Goal: Navigation & Orientation: Understand site structure

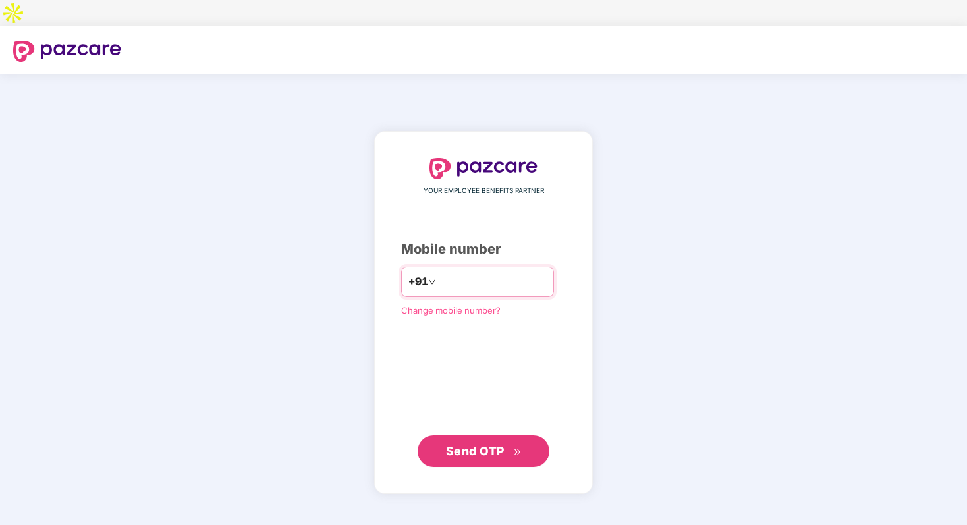
type input "**********"
click at [472, 444] on span "Send OTP" at bounding box center [475, 451] width 59 height 14
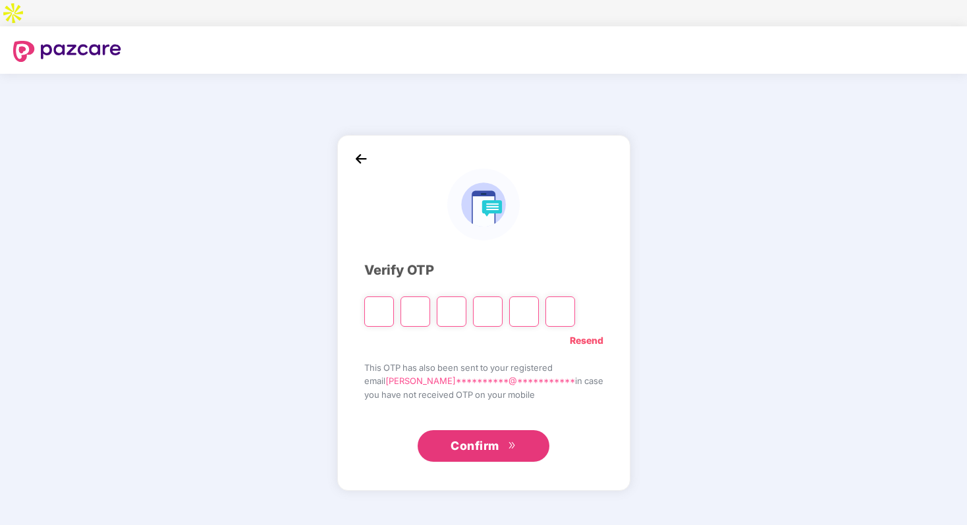
type input "*"
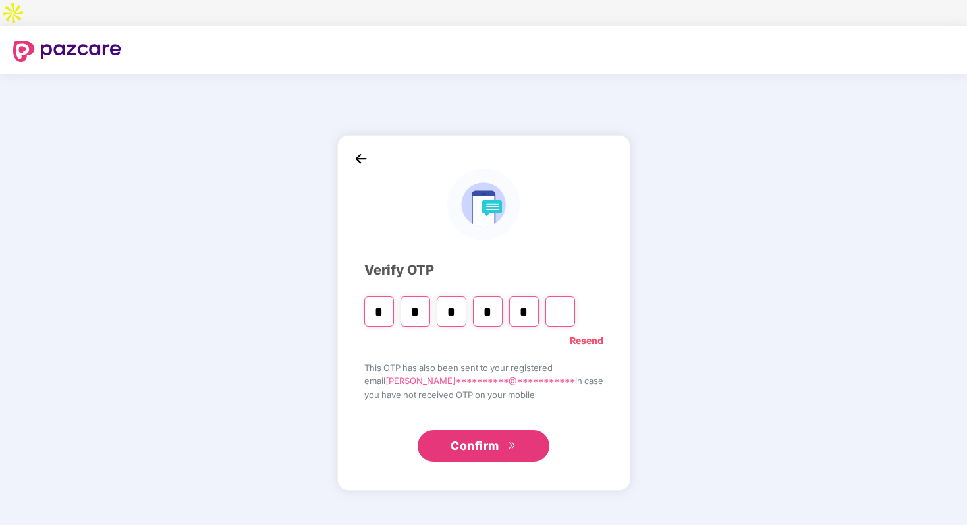
type input "*"
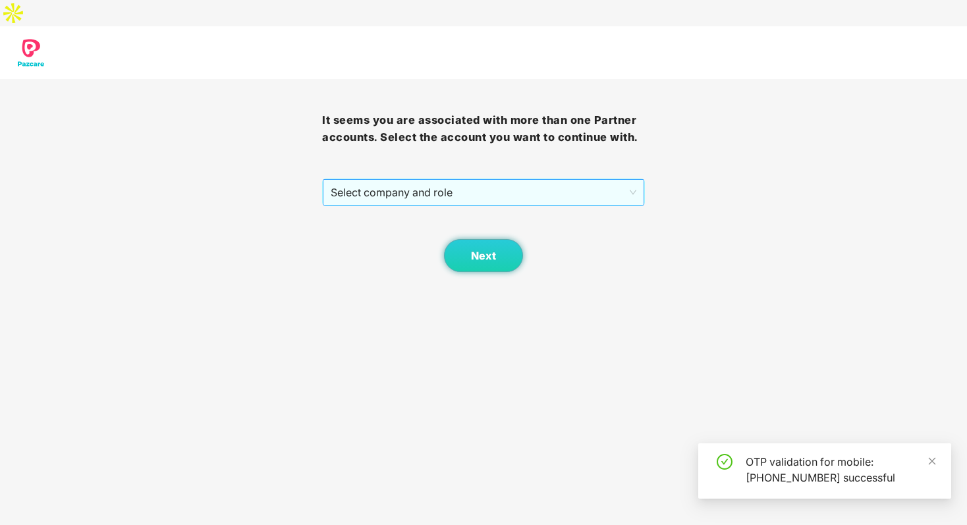
click at [455, 180] on span "Select company and role" at bounding box center [483, 192] width 305 height 25
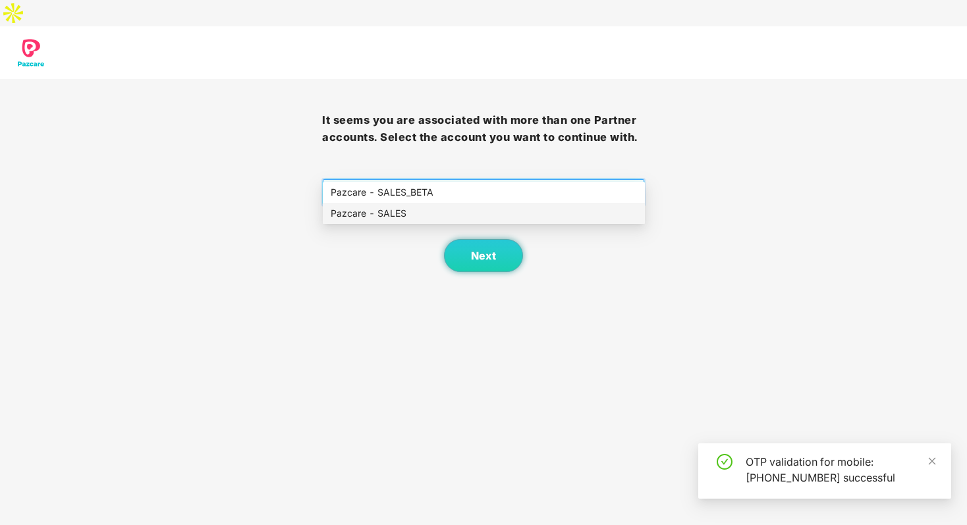
click at [448, 206] on div "Pazcare - SALES" at bounding box center [484, 213] width 306 height 14
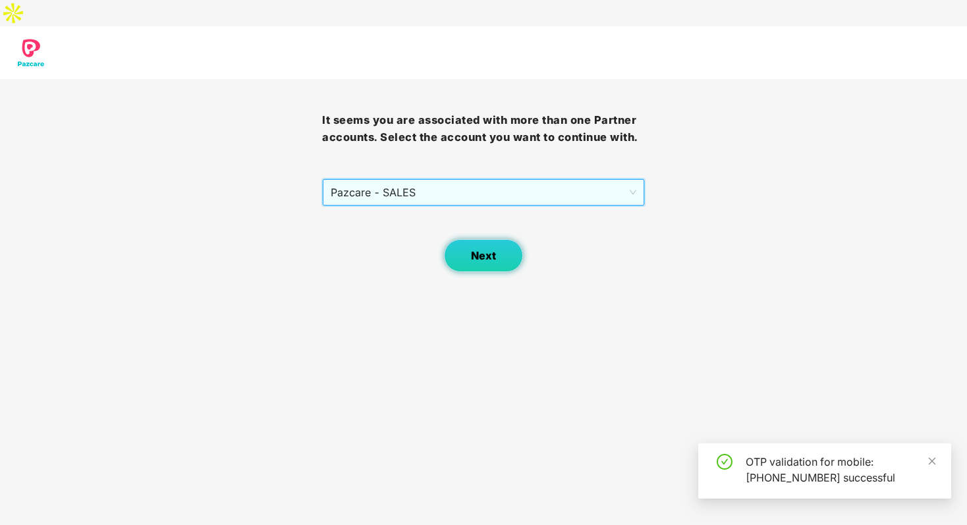
click at [503, 239] on button "Next" at bounding box center [483, 255] width 79 height 33
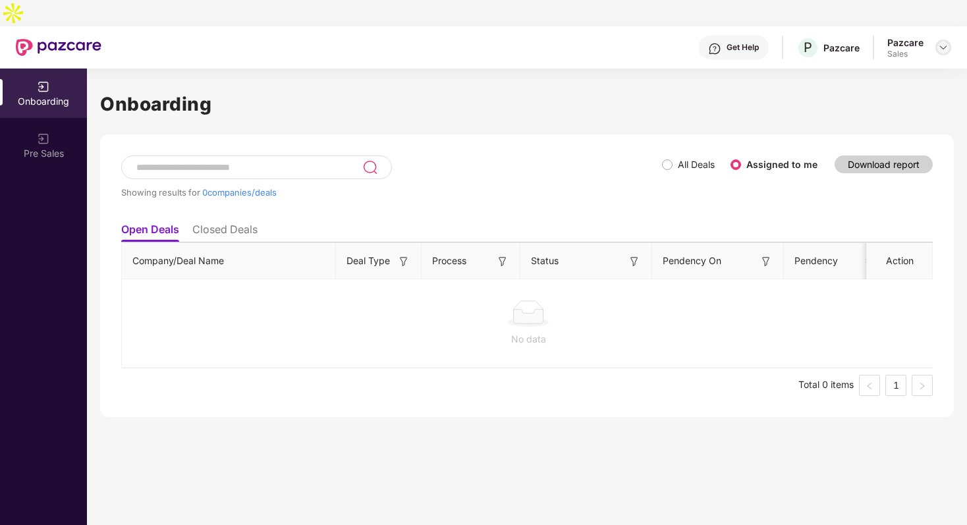
click at [941, 42] on img at bounding box center [943, 47] width 11 height 11
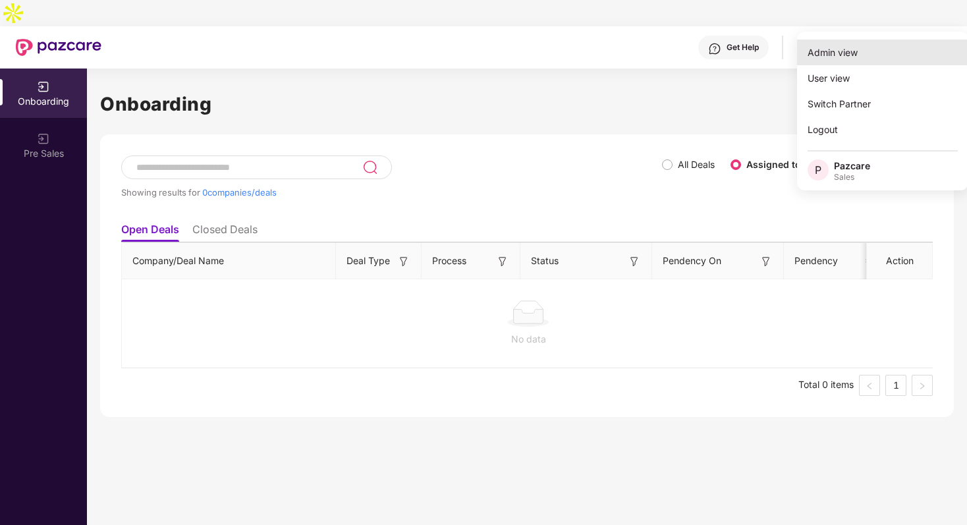
click at [888, 48] on div "Admin view" at bounding box center [882, 53] width 171 height 26
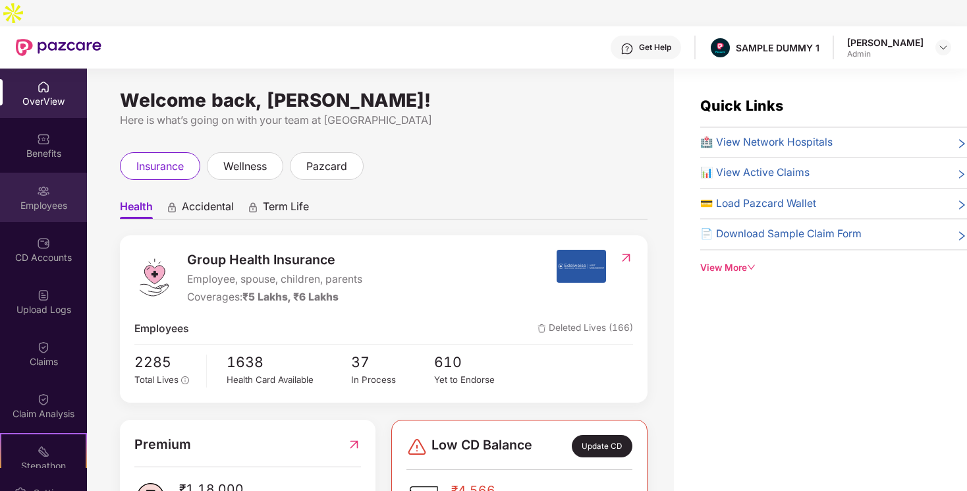
click at [53, 199] on div "Employees" at bounding box center [43, 205] width 87 height 13
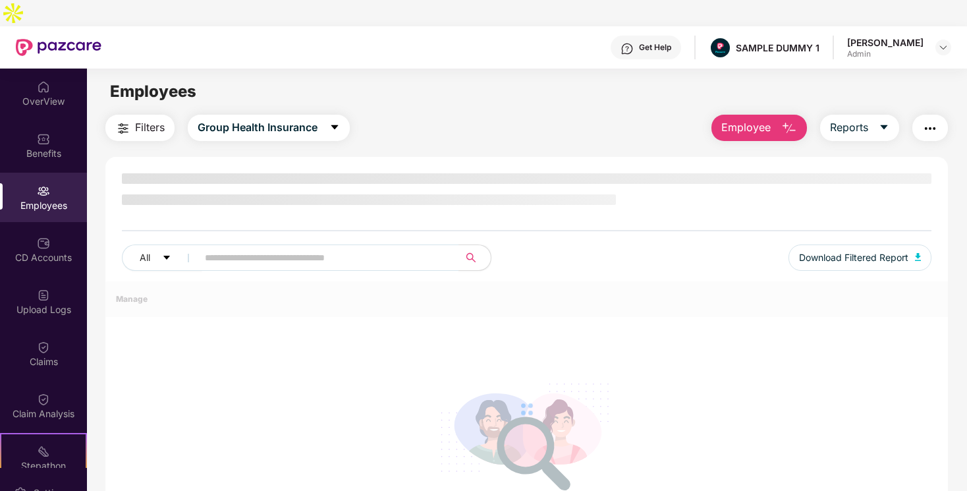
click at [44, 199] on div "Employees" at bounding box center [43, 205] width 87 height 13
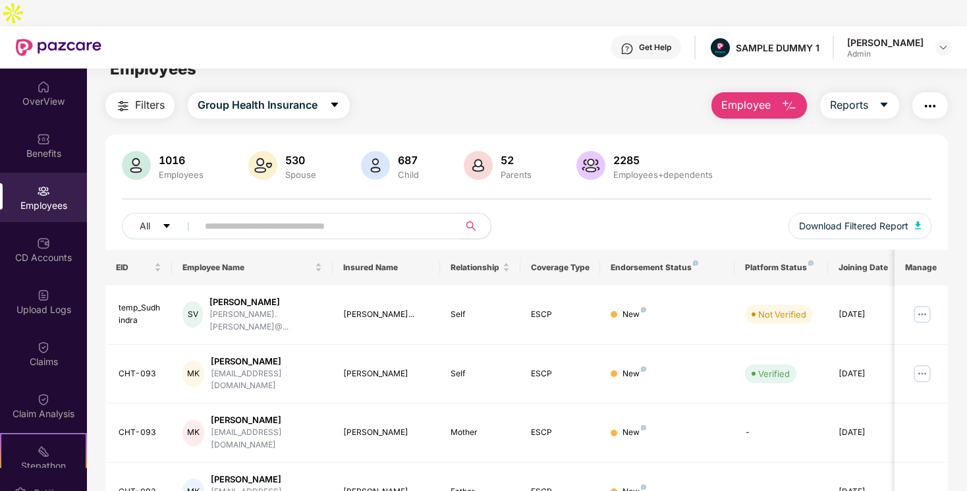
scroll to position [25, 0]
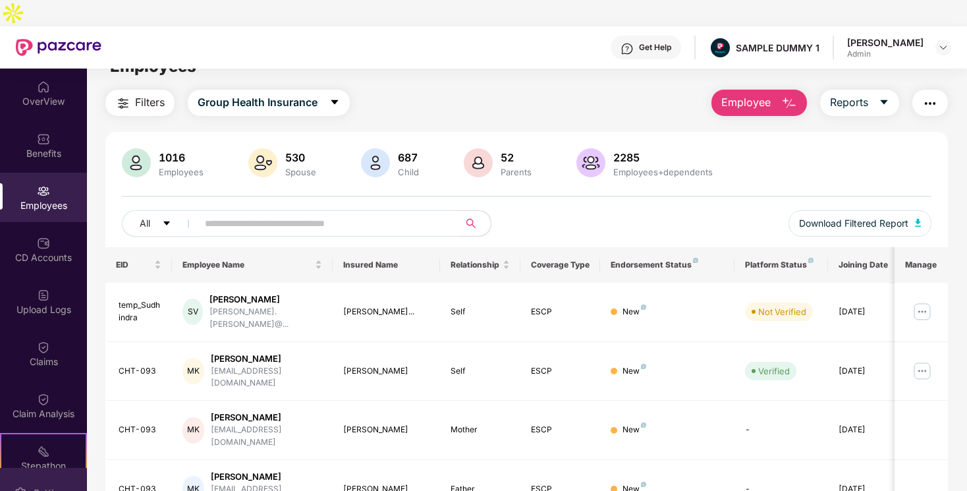
click at [50, 468] on div "Settings" at bounding box center [43, 492] width 87 height 49
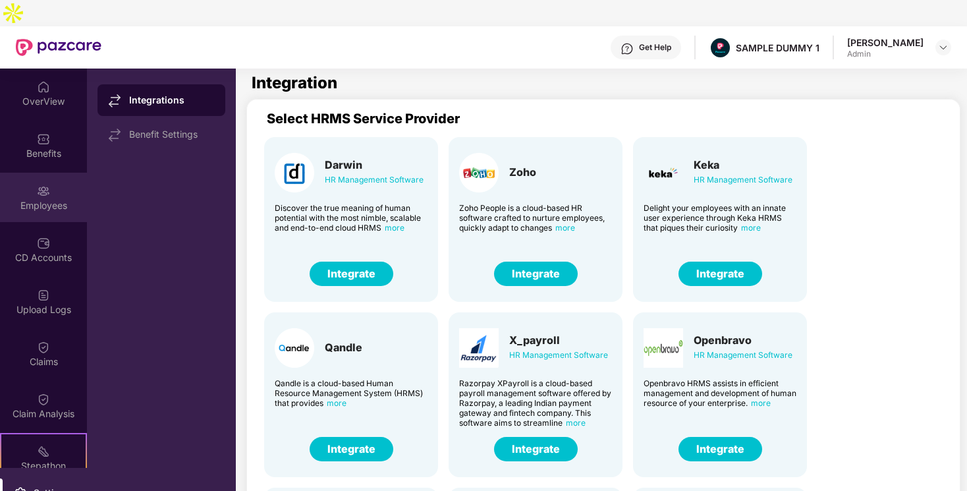
click at [51, 199] on div "Employees" at bounding box center [43, 205] width 87 height 13
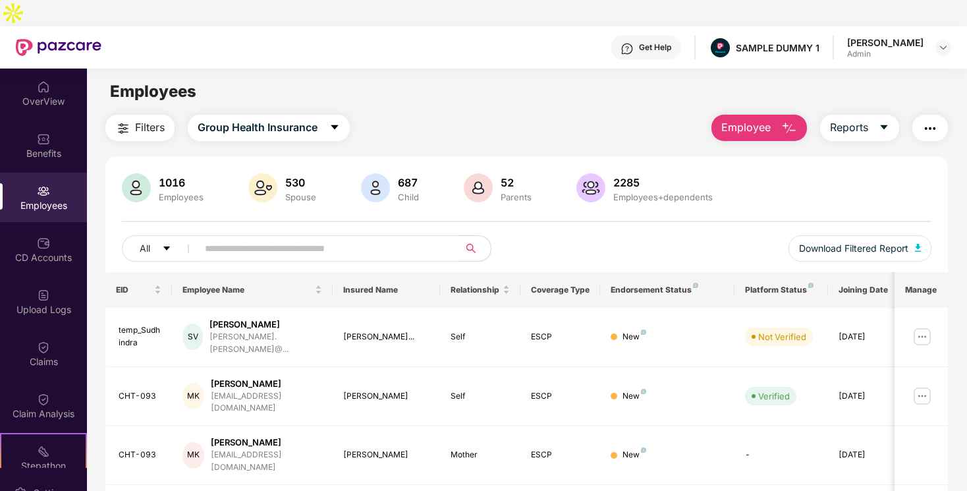
click at [724, 119] on span "Employee" at bounding box center [745, 127] width 49 height 16
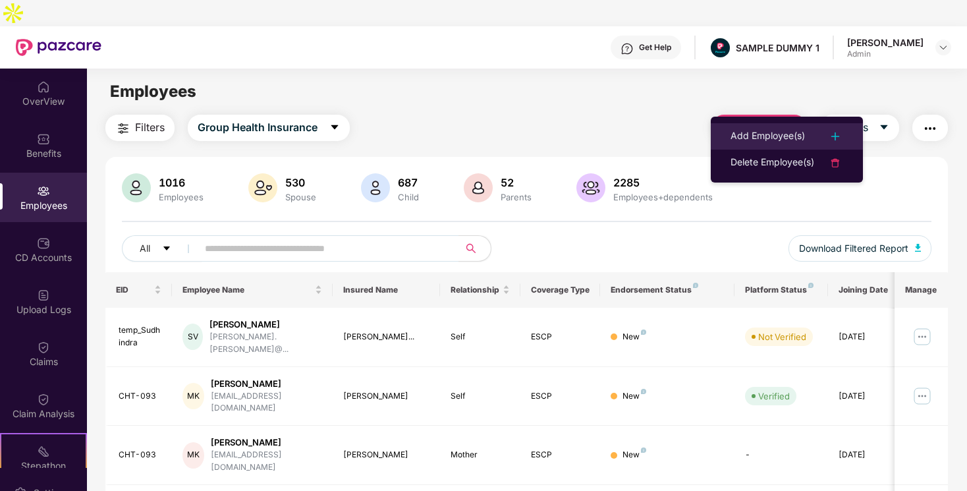
click at [738, 138] on div "Add Employee(s)" at bounding box center [767, 136] width 74 height 16
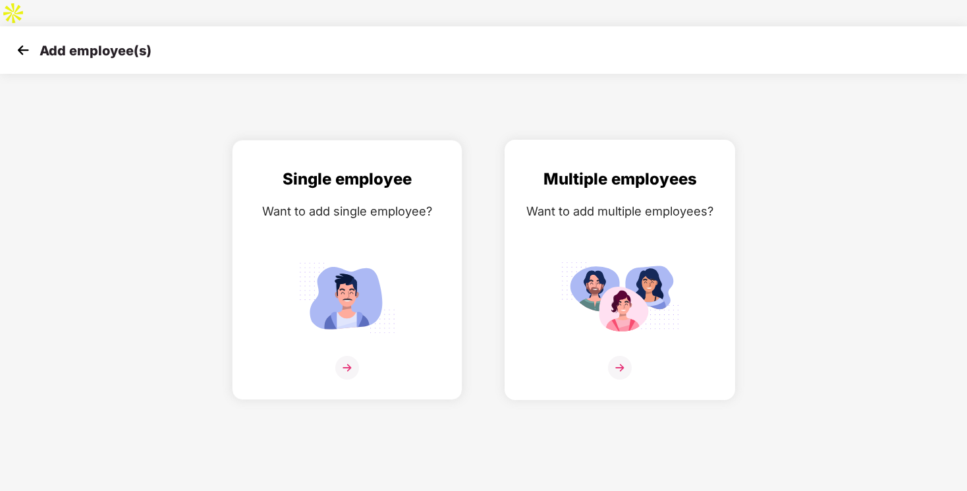
click at [604, 256] on img at bounding box center [619, 297] width 119 height 82
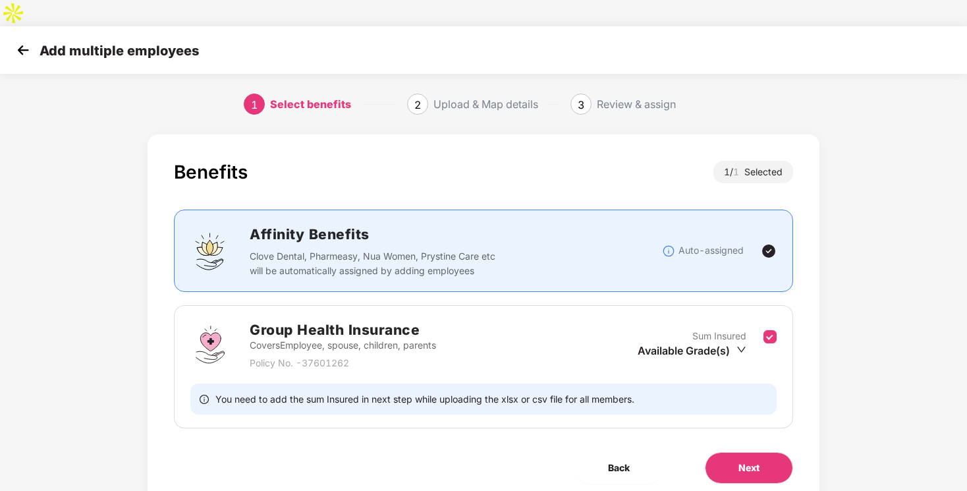
click at [686, 343] on div "Available Grade(s)" at bounding box center [692, 350] width 109 height 14
click at [670, 452] on div "Back" at bounding box center [619, 468] width 130 height 32
click at [727, 452] on button "Next" at bounding box center [749, 468] width 88 height 32
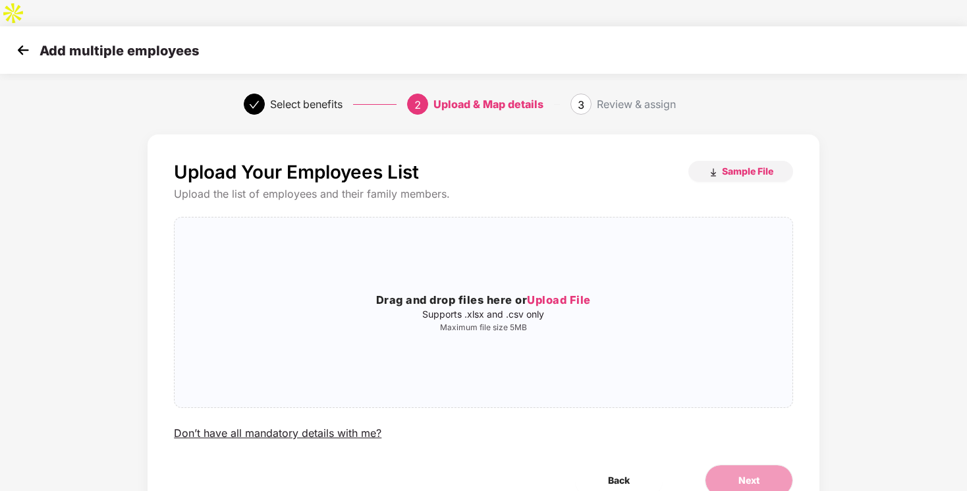
click at [18, 40] on img at bounding box center [23, 50] width 20 height 20
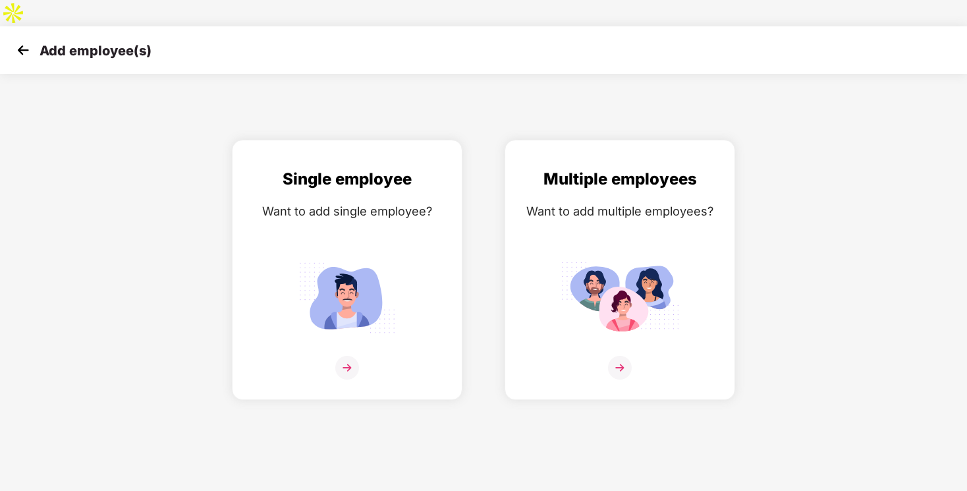
click at [22, 40] on img at bounding box center [23, 50] width 20 height 20
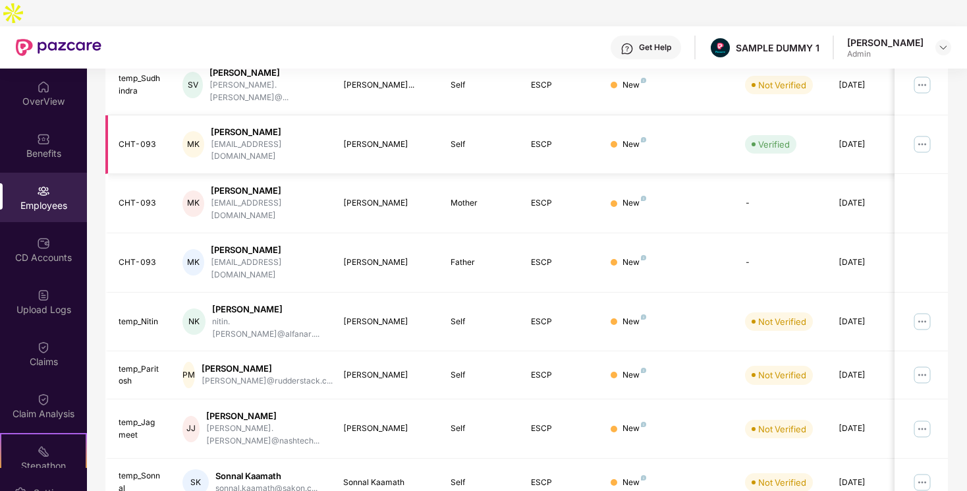
scroll to position [256, 0]
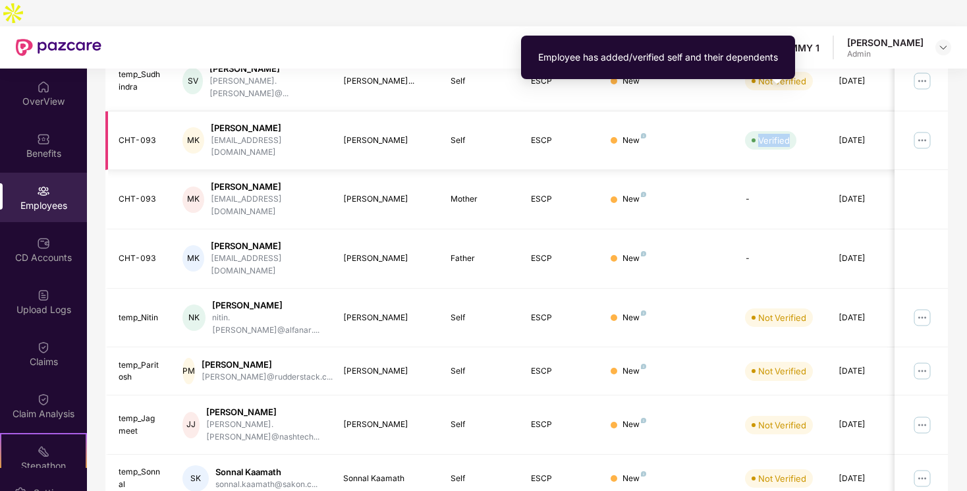
drag, startPoint x: 759, startPoint y: 95, endPoint x: 791, endPoint y: 95, distance: 32.3
click at [791, 131] on span "Verified" at bounding box center [770, 140] width 51 height 18
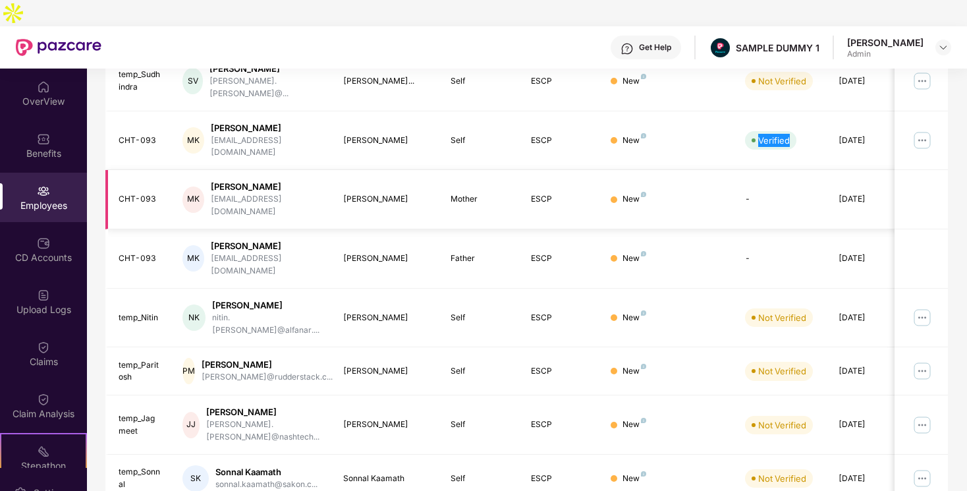
scroll to position [213, 0]
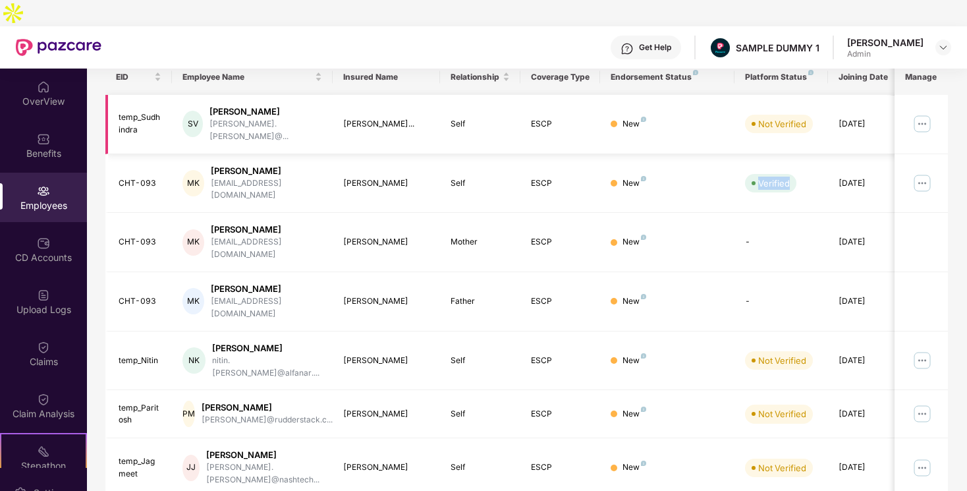
click at [918, 113] on img at bounding box center [922, 123] width 21 height 21
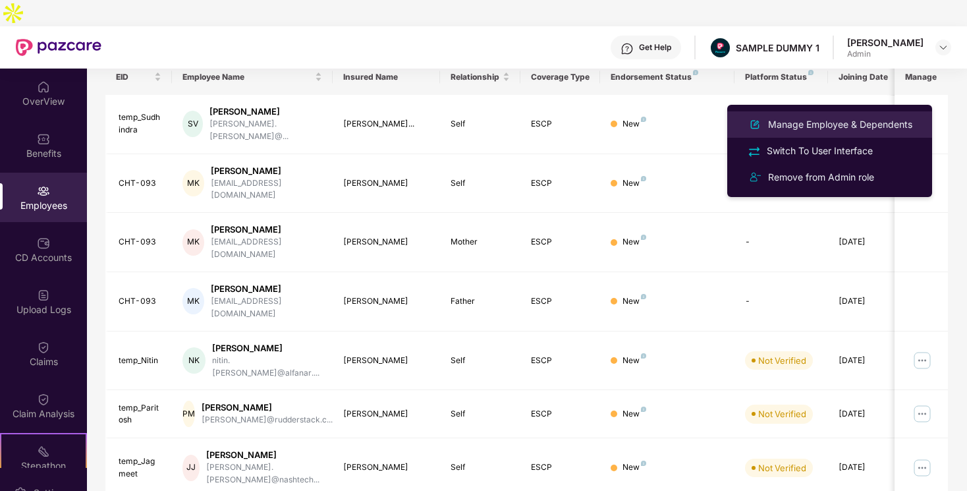
click at [852, 123] on div "Manage Employee & Dependents" at bounding box center [840, 124] width 150 height 14
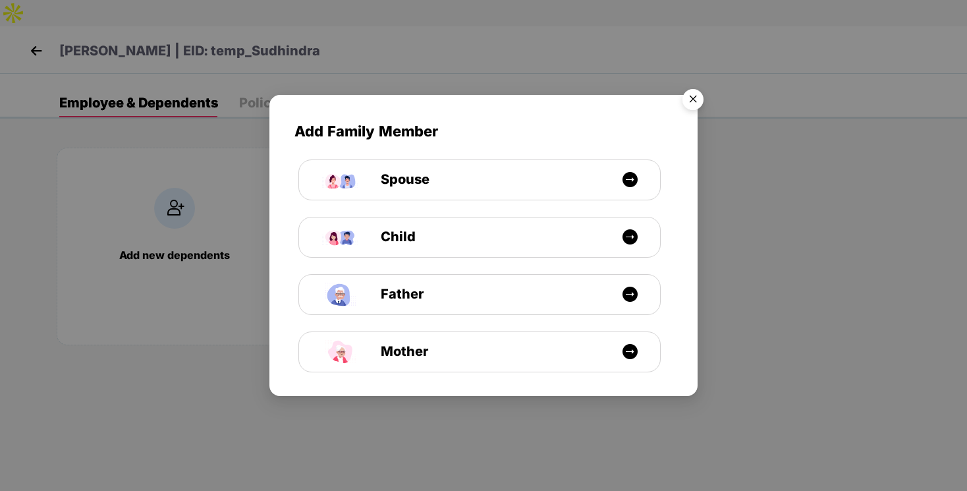
click at [697, 96] on img "Close" at bounding box center [692, 101] width 37 height 37
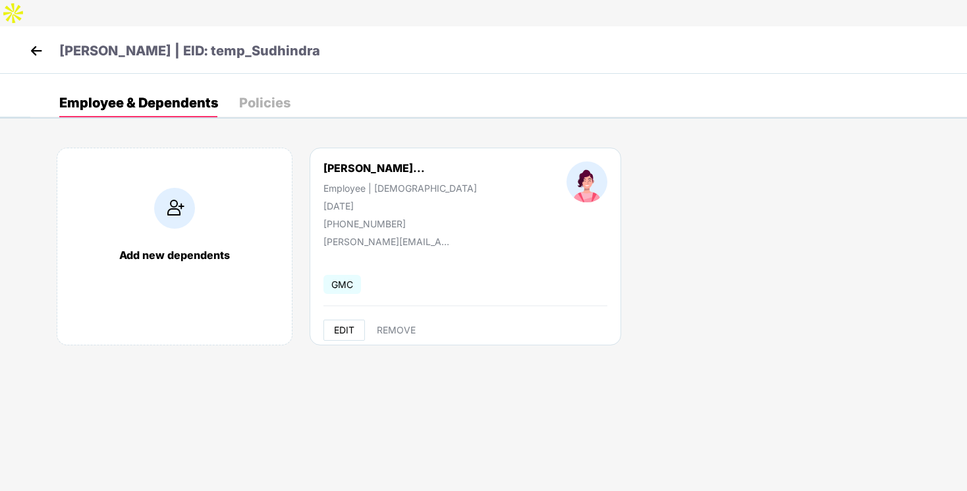
click at [344, 325] on span "EDIT" at bounding box center [344, 330] width 20 height 11
select select "******"
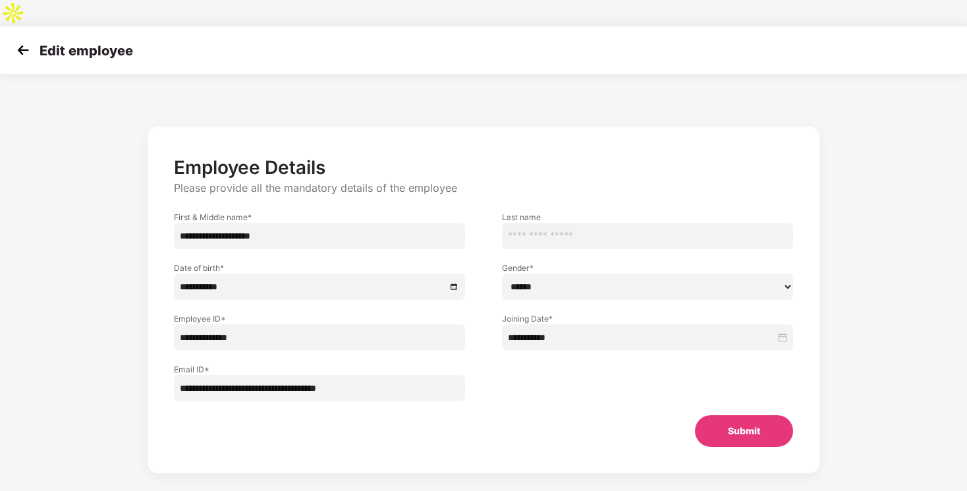
click at [26, 40] on img at bounding box center [23, 50] width 20 height 20
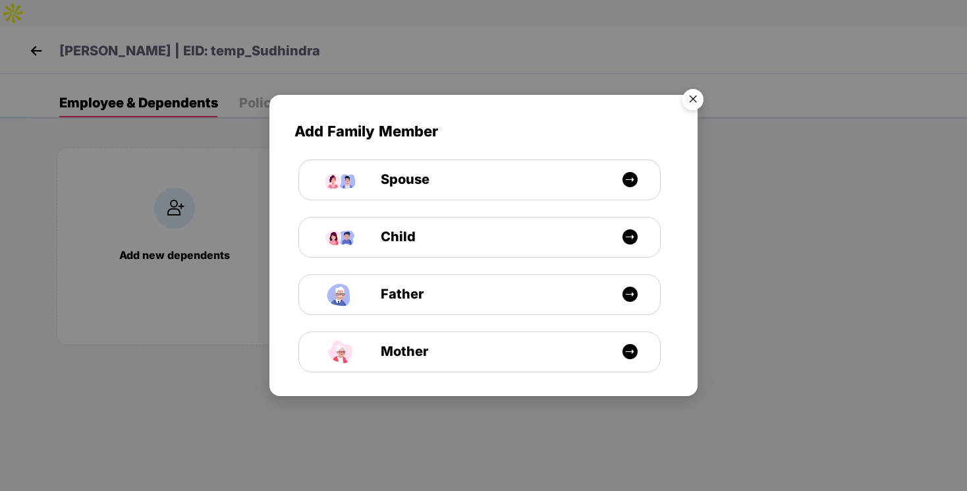
click at [694, 99] on img "Close" at bounding box center [692, 101] width 37 height 37
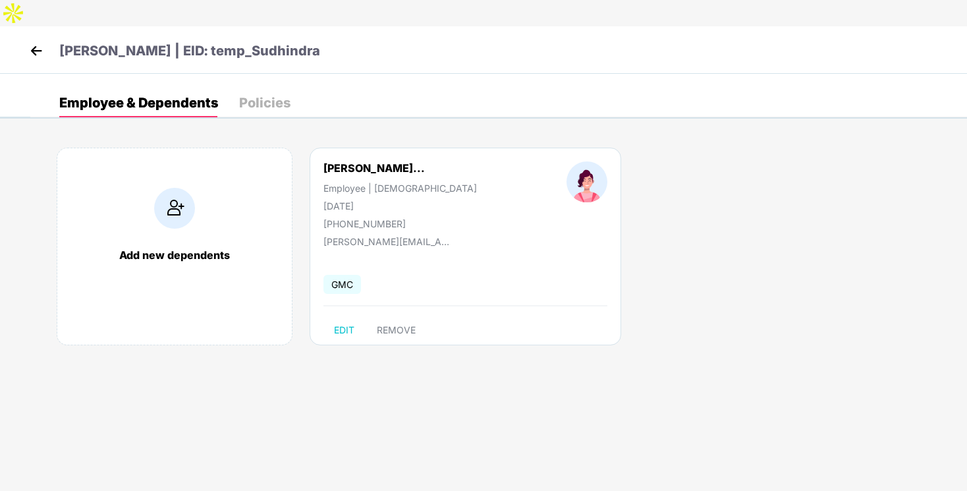
click at [37, 41] on img at bounding box center [36, 51] width 20 height 20
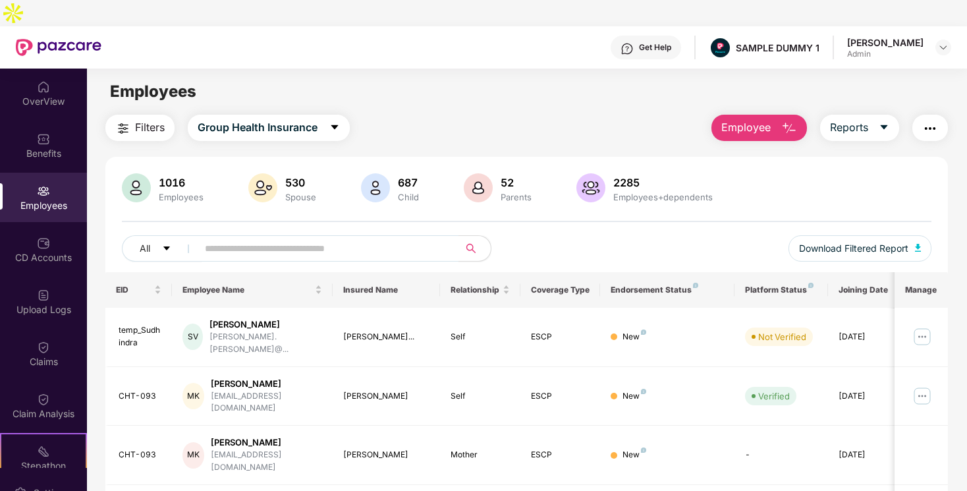
click at [918, 115] on button "button" at bounding box center [930, 128] width 36 height 26
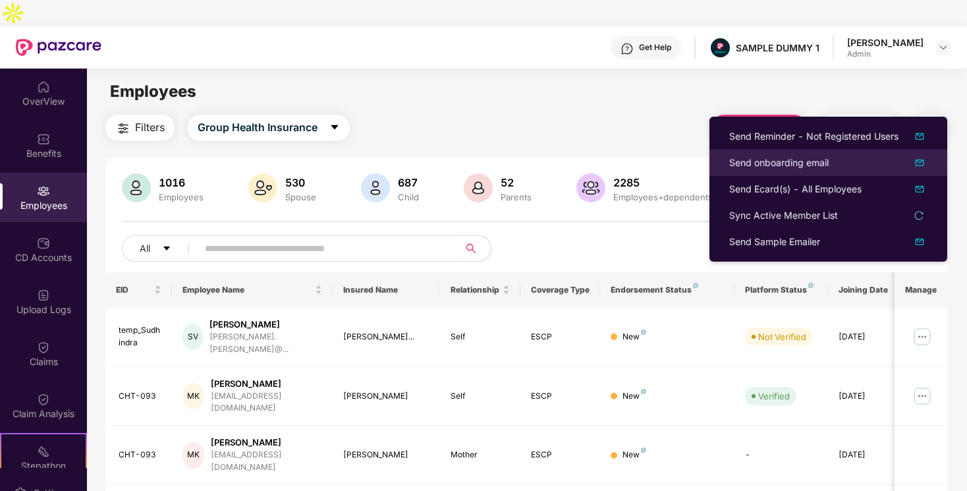
click at [787, 163] on div "Send onboarding email" at bounding box center [778, 162] width 99 height 14
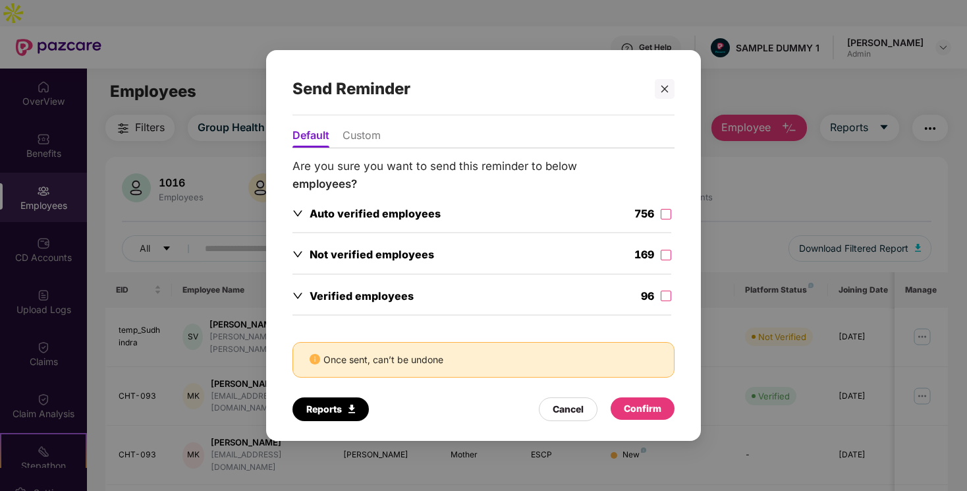
click at [352, 131] on li "Custom" at bounding box center [361, 137] width 38 height 19
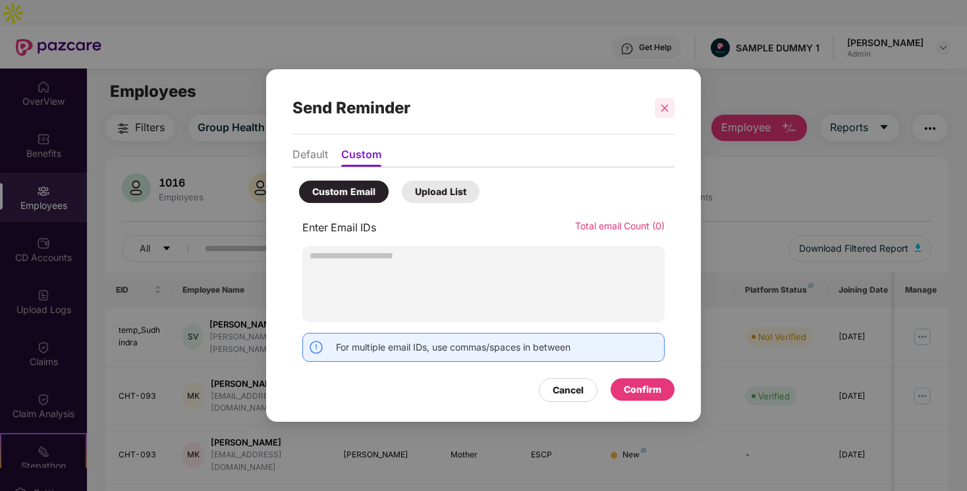
click at [666, 105] on icon "close" at bounding box center [664, 107] width 7 height 7
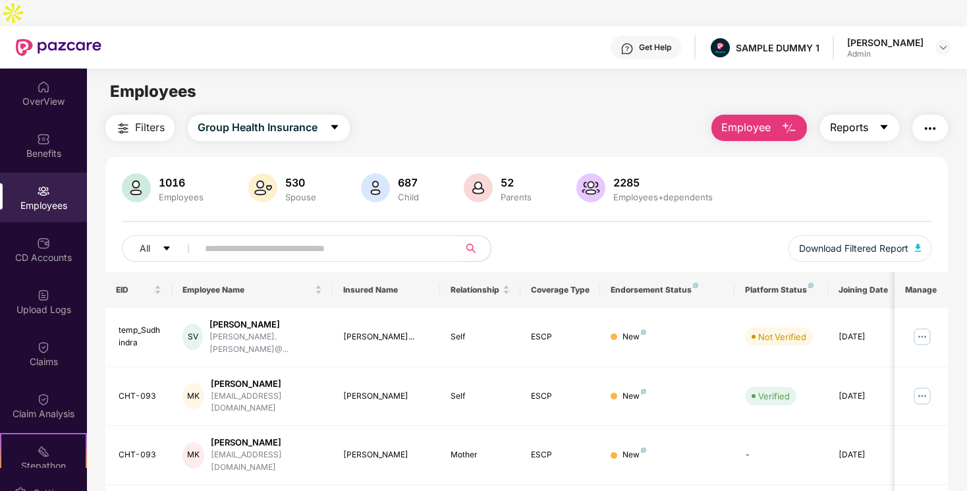
click at [859, 119] on span "Reports" at bounding box center [849, 127] width 38 height 16
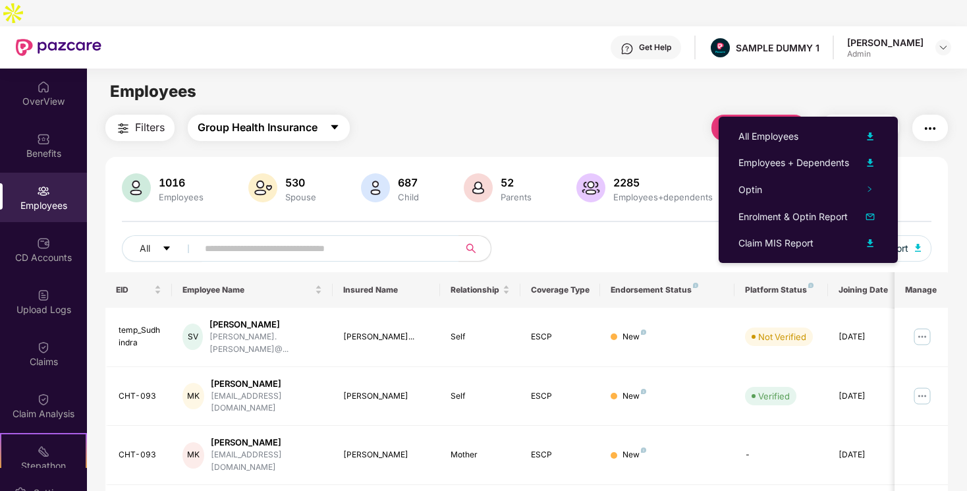
click at [239, 119] on span "Group Health Insurance" at bounding box center [258, 127] width 120 height 16
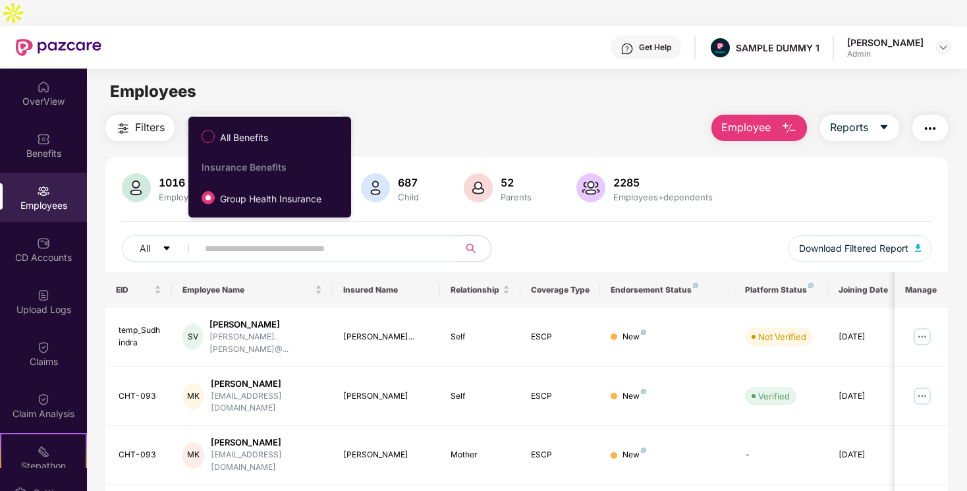
click at [422, 115] on div "Filters Group Health Insurance Employee Reports" at bounding box center [526, 128] width 842 height 26
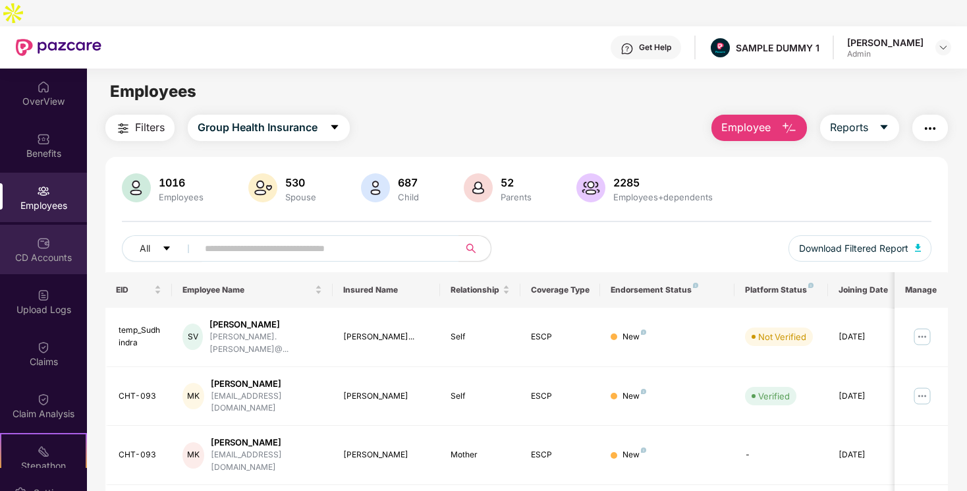
click at [52, 251] on div "CD Accounts" at bounding box center [43, 257] width 87 height 13
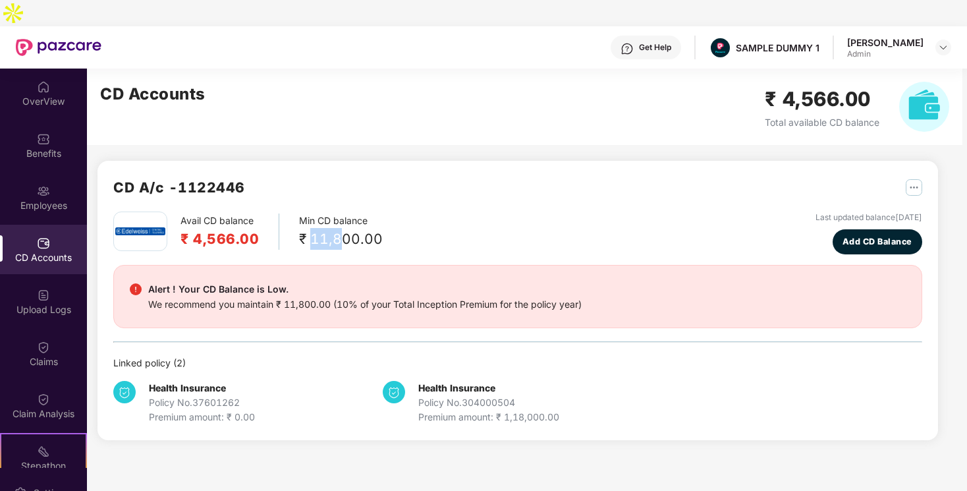
drag, startPoint x: 309, startPoint y: 215, endPoint x: 339, endPoint y: 215, distance: 29.6
click at [339, 228] on div "₹ 11,800.00" at bounding box center [341, 239] width 84 height 22
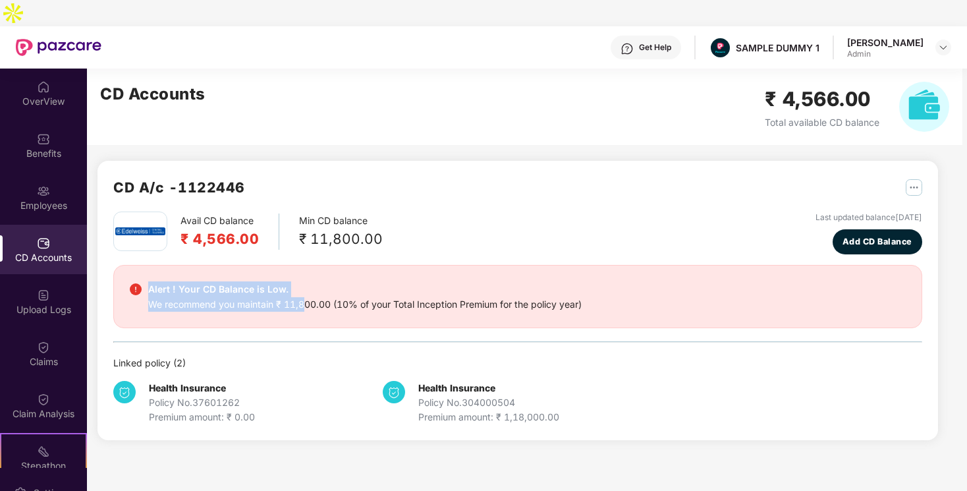
drag, startPoint x: 147, startPoint y: 265, endPoint x: 306, endPoint y: 284, distance: 159.8
click at [306, 284] on div "Alert ! Your CD Balance is Low. We recommend you maintain ₹ 11,800.00 (10% of y…" at bounding box center [518, 296] width 776 height 30
click at [321, 287] on div "Alert ! Your CD Balance is Low. We recommend you maintain ₹ 11,800.00 (10% of y…" at bounding box center [517, 296] width 809 height 63
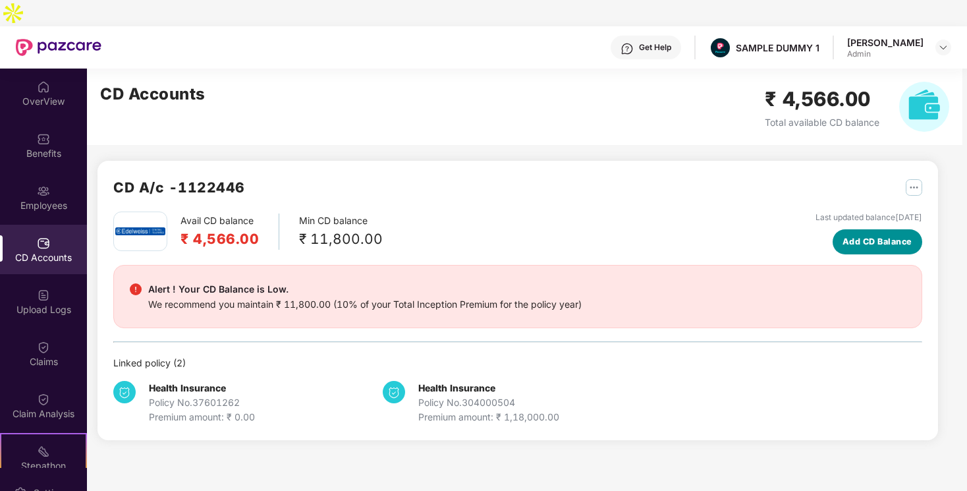
click at [882, 235] on span "Add CD Balance" at bounding box center [877, 241] width 70 height 13
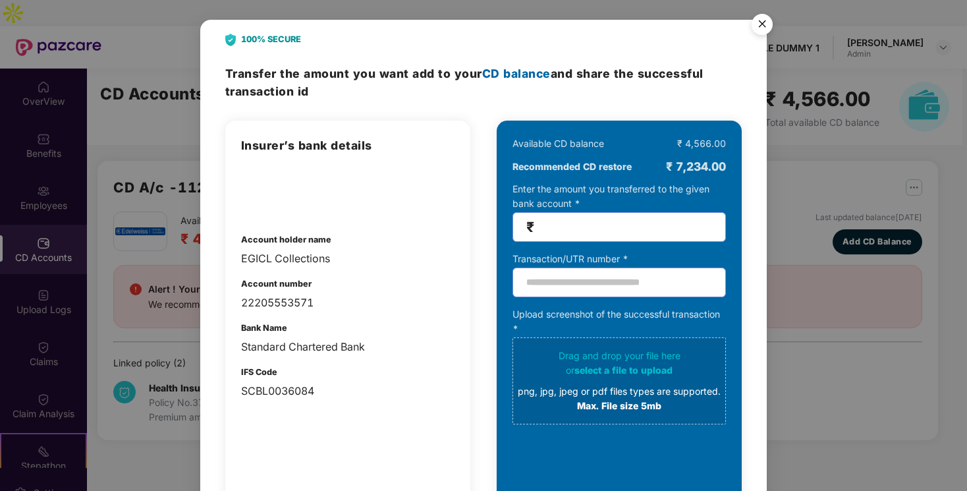
click at [757, 25] on img "Close" at bounding box center [762, 26] width 37 height 37
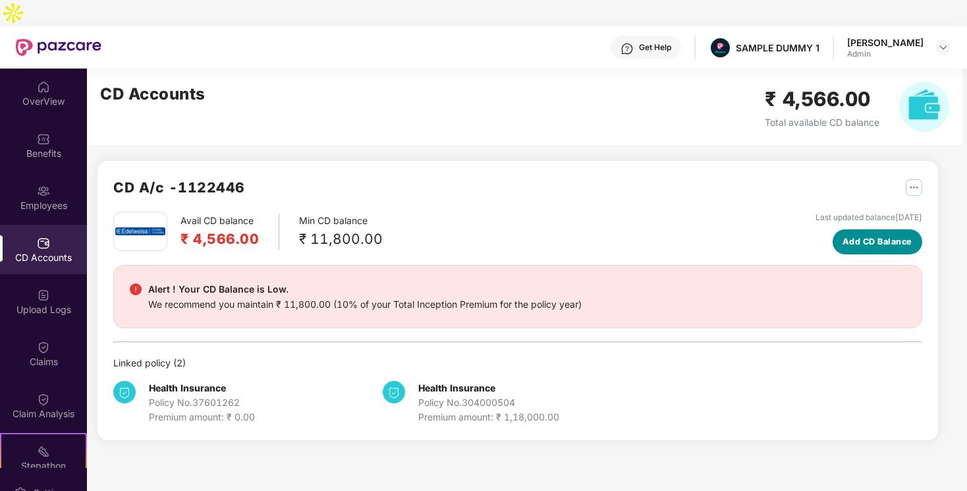
click at [869, 235] on span "Add CD Balance" at bounding box center [877, 241] width 70 height 13
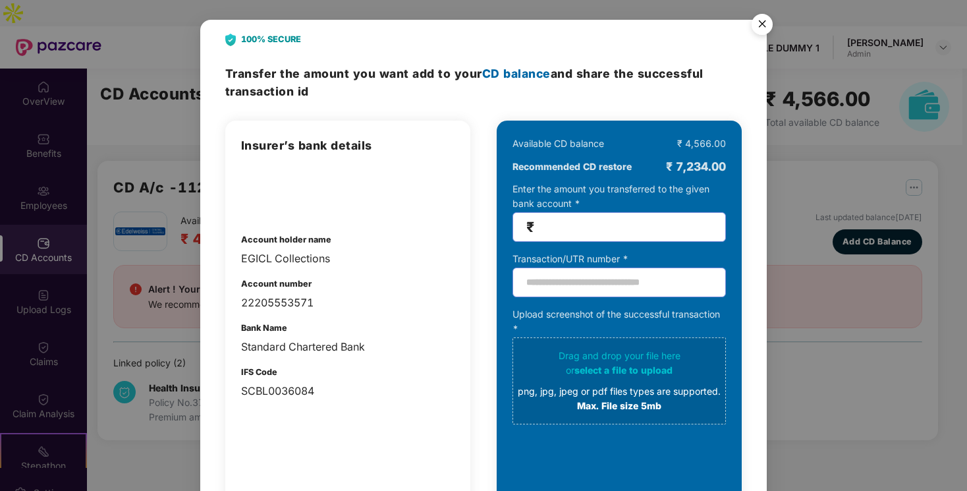
click at [559, 233] on input "number" at bounding box center [624, 226] width 175 height 15
click at [564, 281] on input "text" at bounding box center [618, 282] width 213 height 30
click at [764, 27] on img "Close" at bounding box center [762, 26] width 37 height 37
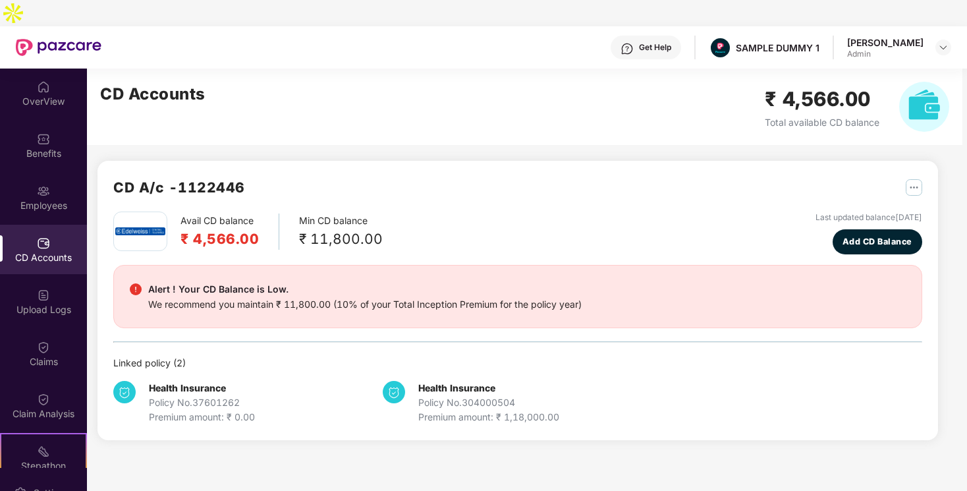
click at [911, 179] on img "button" at bounding box center [914, 187] width 16 height 16
click at [37, 341] on img at bounding box center [43, 347] width 13 height 13
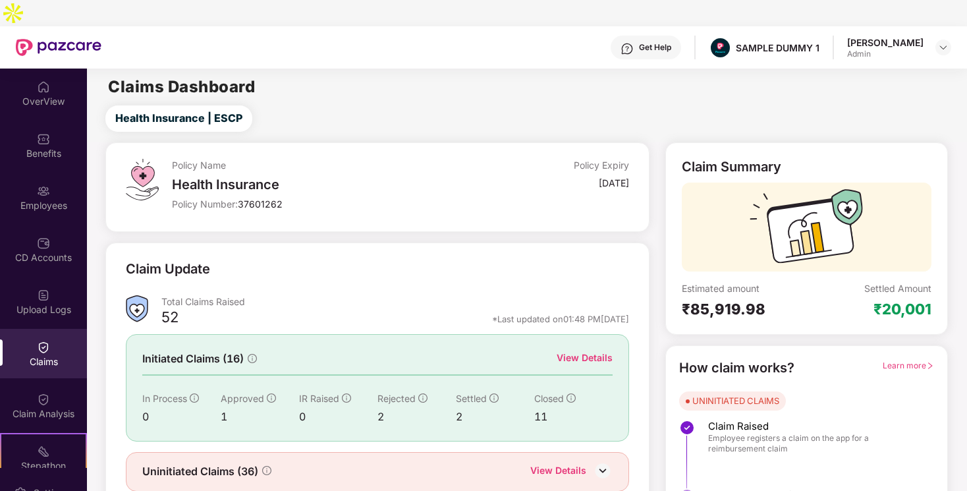
scroll to position [25, 0]
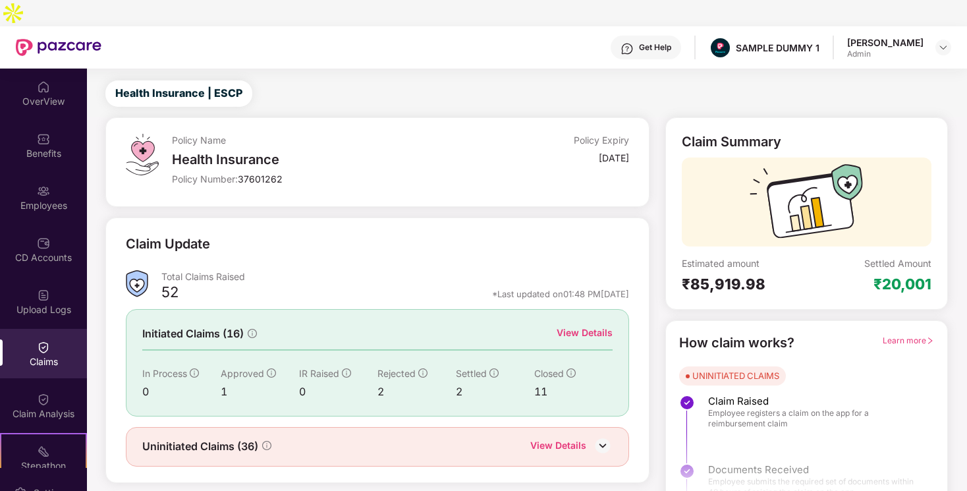
click at [883, 335] on span "Learn more" at bounding box center [908, 340] width 51 height 10
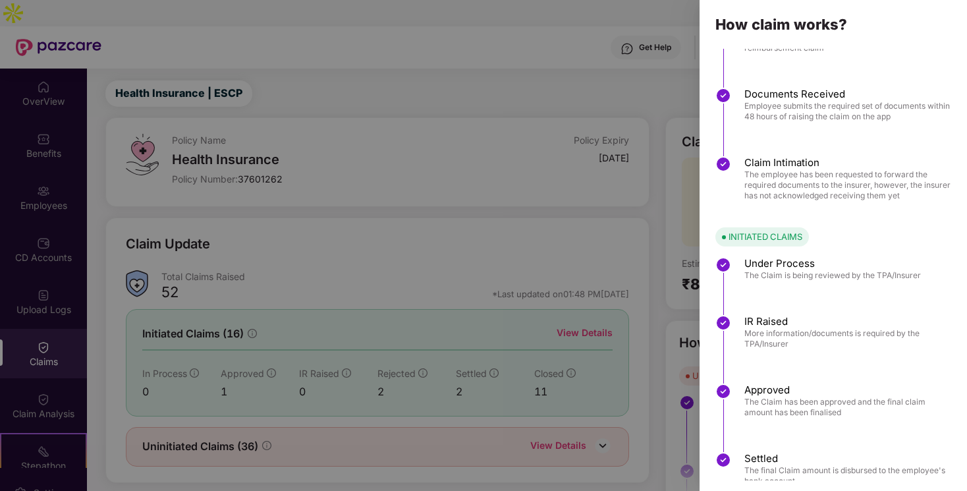
scroll to position [91, 0]
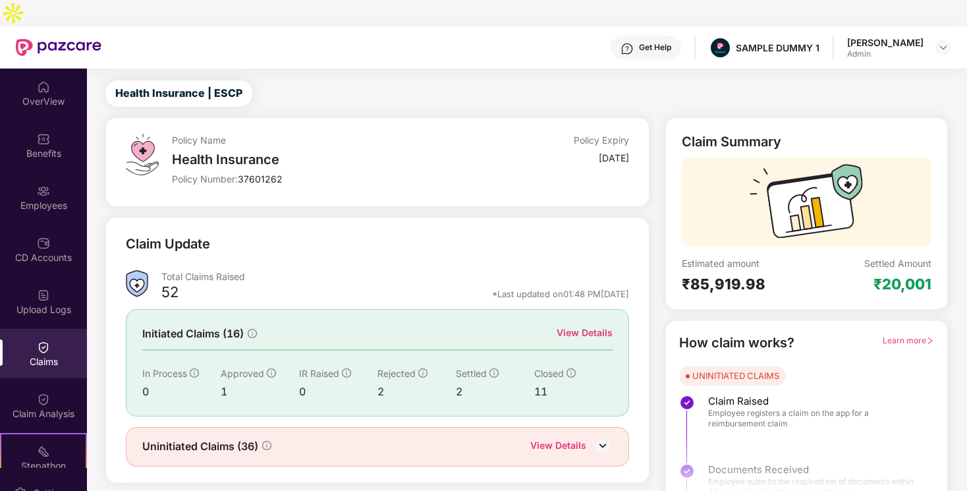
click at [585, 325] on div "View Details" at bounding box center [585, 332] width 56 height 14
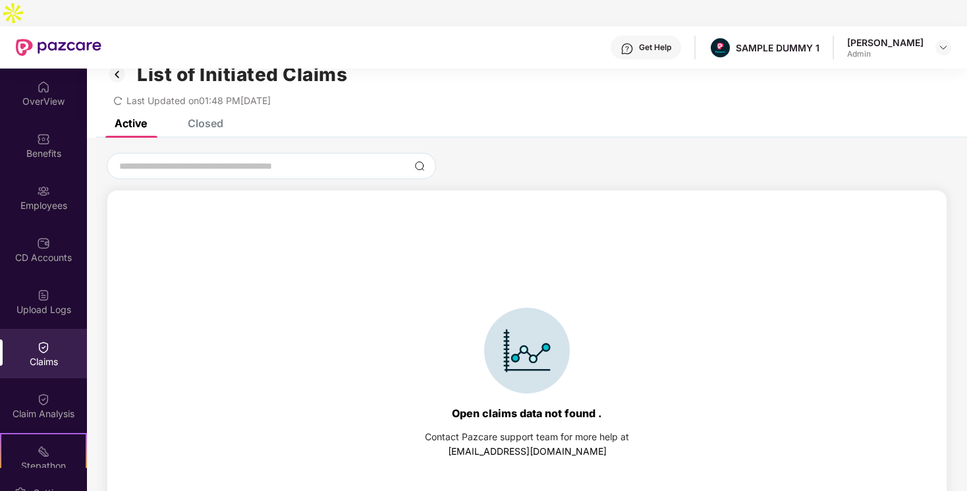
click at [208, 117] on div "Closed" at bounding box center [206, 123] width 36 height 13
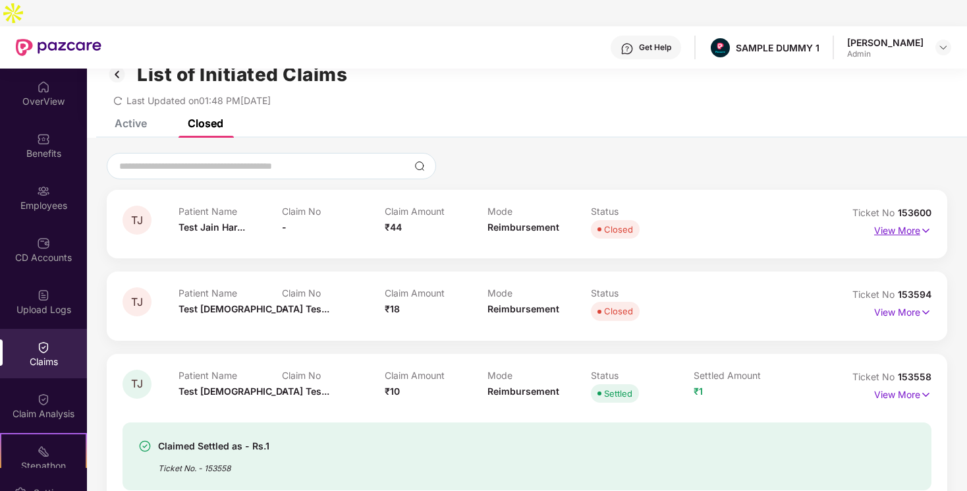
click at [917, 220] on p "View More" at bounding box center [902, 229] width 57 height 18
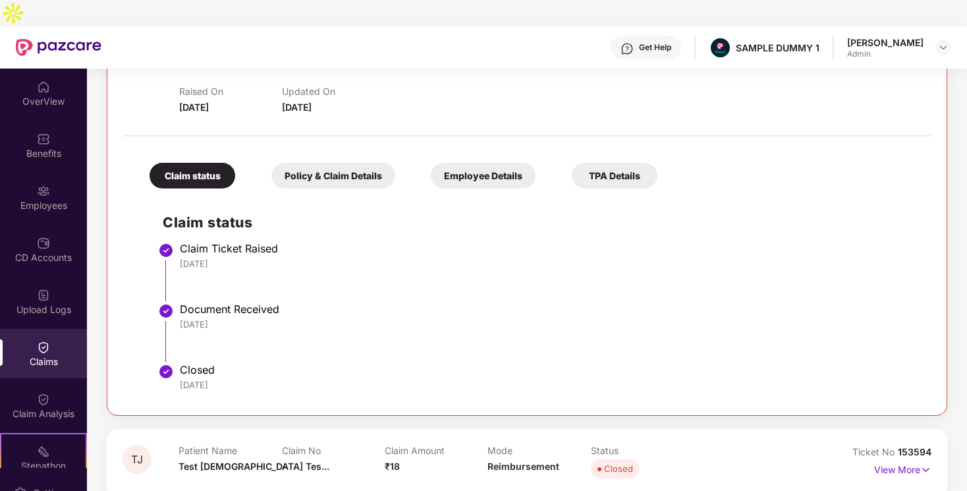
scroll to position [215, 0]
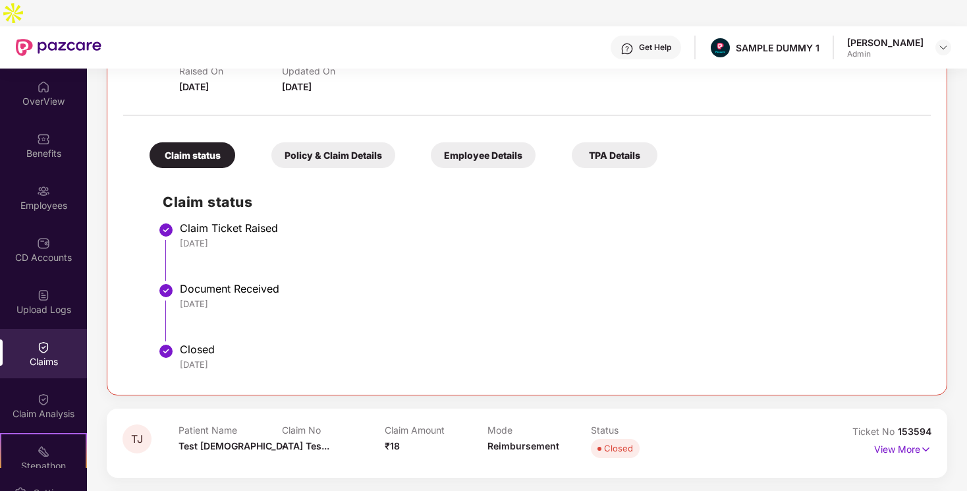
drag, startPoint x: 182, startPoint y: 201, endPoint x: 254, endPoint y: 340, distance: 156.4
click at [254, 340] on ul "Claim Ticket Raised 26 Jun 2025 Document Received 26 Jun 2025 Closed 27 Jun 2025" at bounding box center [540, 302] width 755 height 153
click at [360, 142] on div "Policy & Claim Details" at bounding box center [333, 155] width 124 height 26
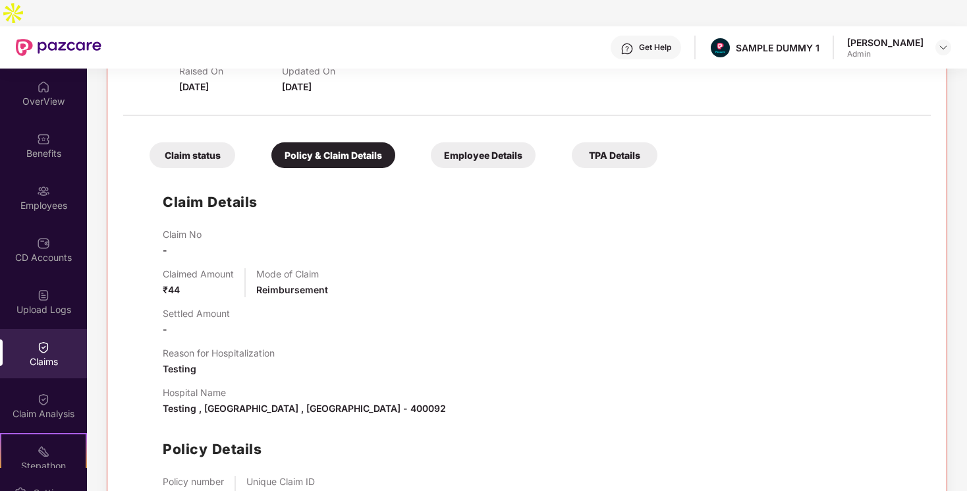
scroll to position [265, 0]
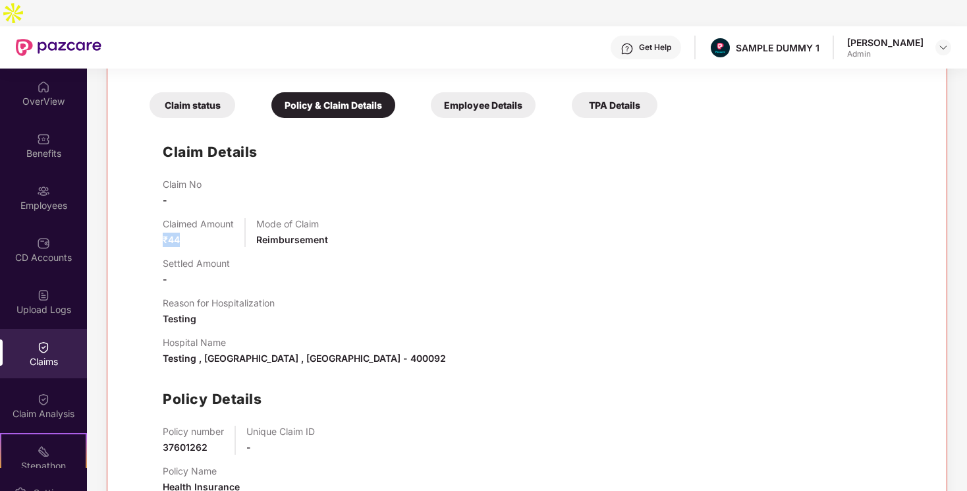
drag, startPoint x: 162, startPoint y: 211, endPoint x: 187, endPoint y: 211, distance: 25.0
click at [187, 211] on div "Claim Details Claim No - Claimed Amount ₹44 Mode of Claim Reimbursement Settled…" at bounding box center [526, 314] width 781 height 380
drag, startPoint x: 256, startPoint y: 213, endPoint x: 325, endPoint y: 213, distance: 69.2
click at [325, 218] on div "Claimed Amount ₹44 Mode of Claim Reimbursement" at bounding box center [540, 232] width 755 height 29
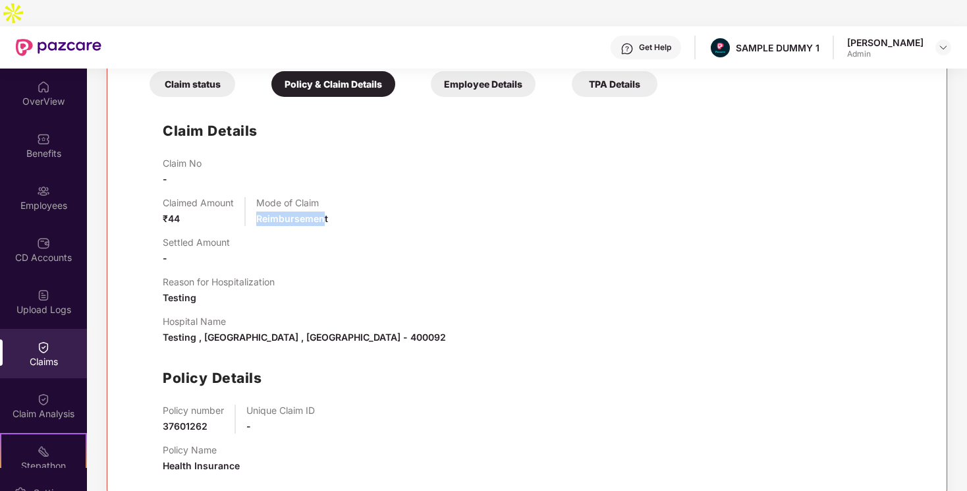
scroll to position [288, 0]
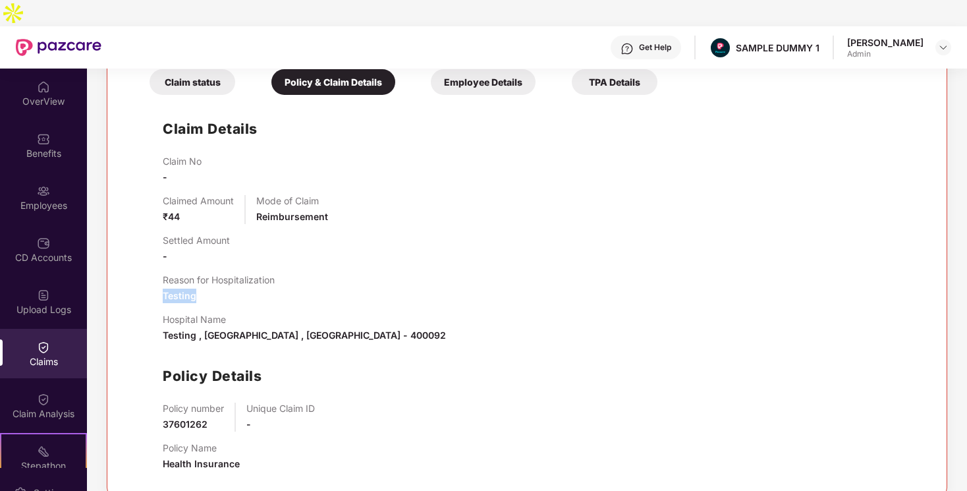
drag, startPoint x: 165, startPoint y: 267, endPoint x: 194, endPoint y: 267, distance: 29.6
click at [194, 290] on span "Testing" at bounding box center [180, 295] width 34 height 11
drag, startPoint x: 166, startPoint y: 310, endPoint x: 253, endPoint y: 312, distance: 86.9
click at [252, 329] on span "Testing , Mumbai , Maharashtra - 400092" at bounding box center [304, 334] width 283 height 11
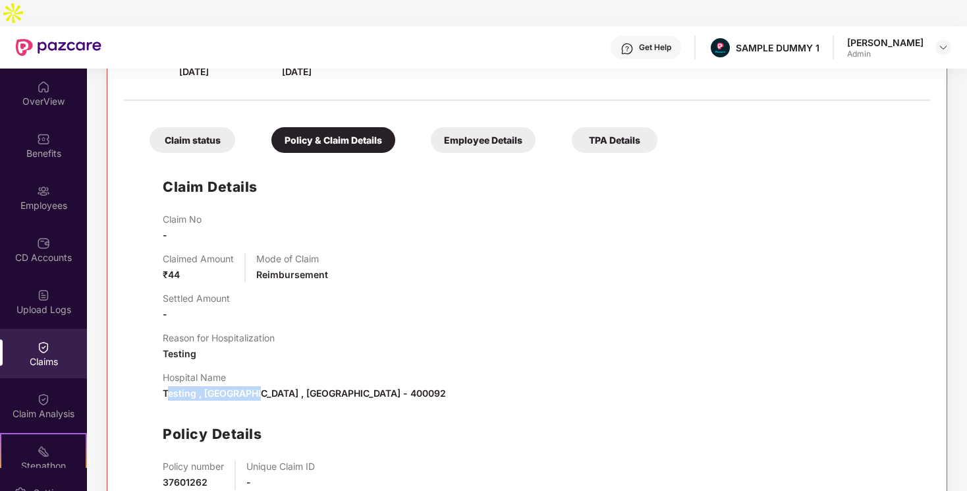
scroll to position [230, 0]
click at [44, 393] on img at bounding box center [43, 399] width 13 height 13
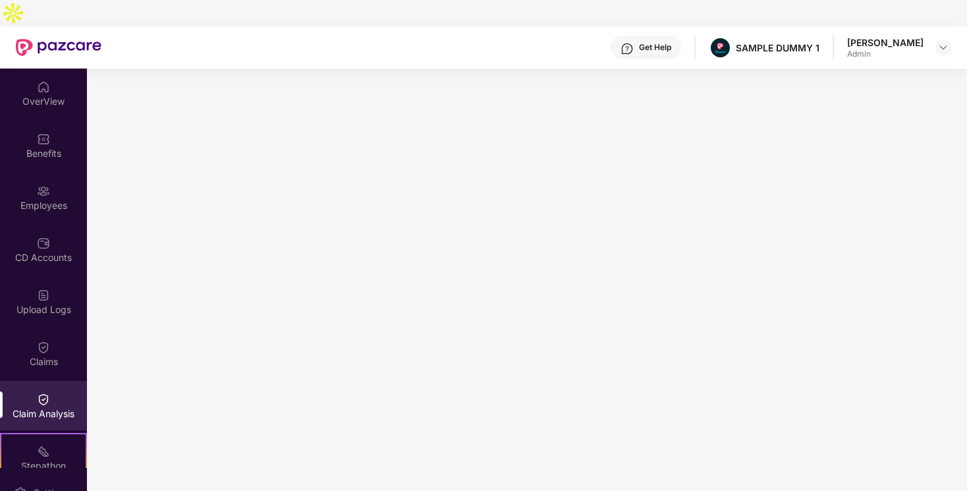
scroll to position [59, 0]
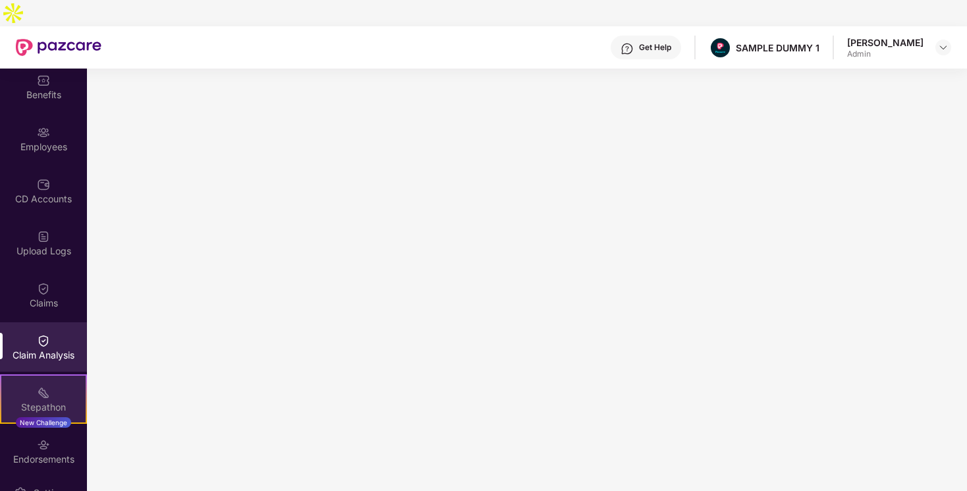
click at [28, 374] on div "Stepathon New Challenge" at bounding box center [43, 398] width 87 height 49
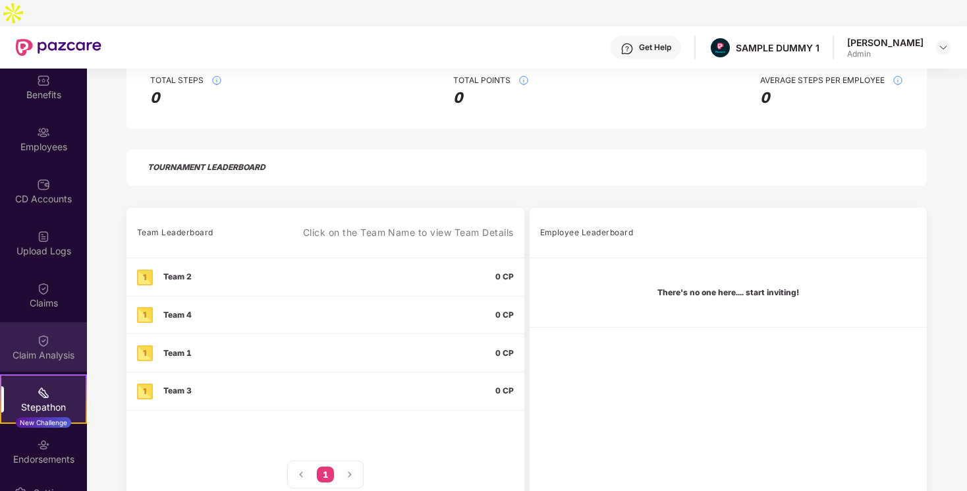
scroll to position [173, 0]
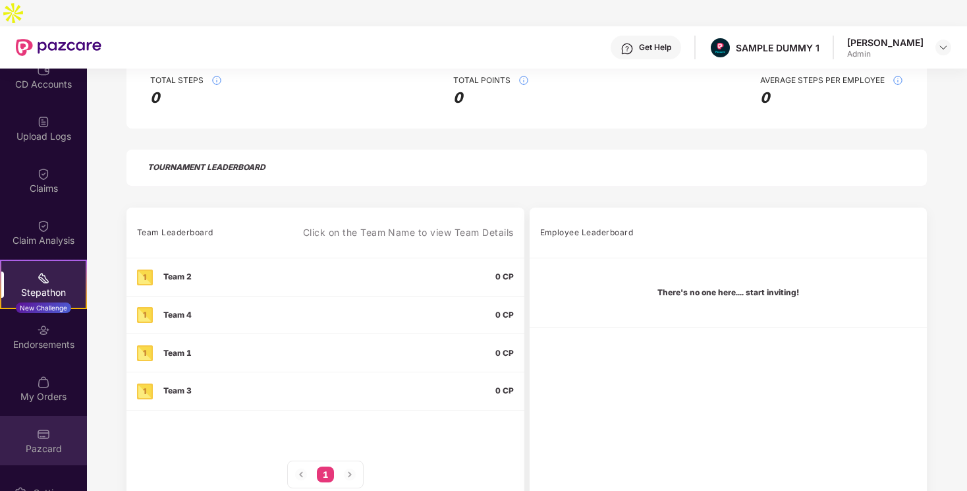
click at [57, 416] on div "Pazcard" at bounding box center [43, 440] width 87 height 49
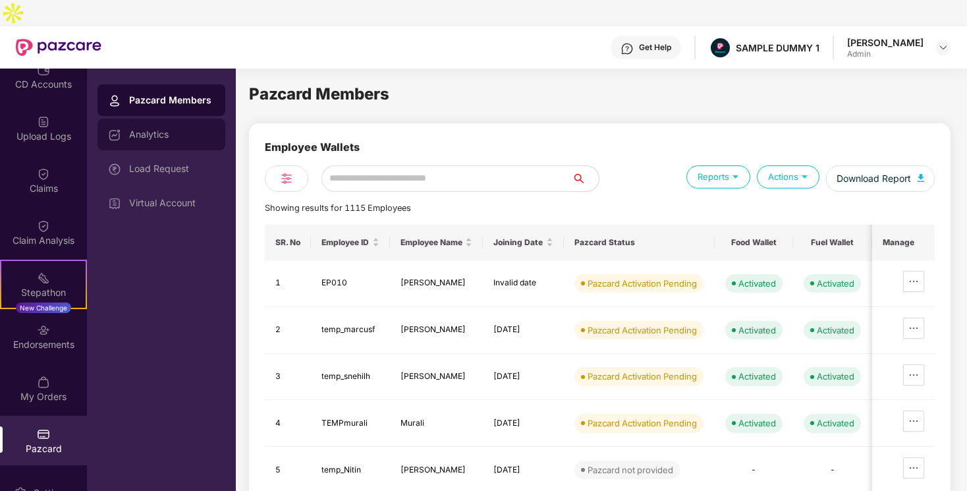
click at [194, 129] on div "Analytics" at bounding box center [172, 134] width 86 height 11
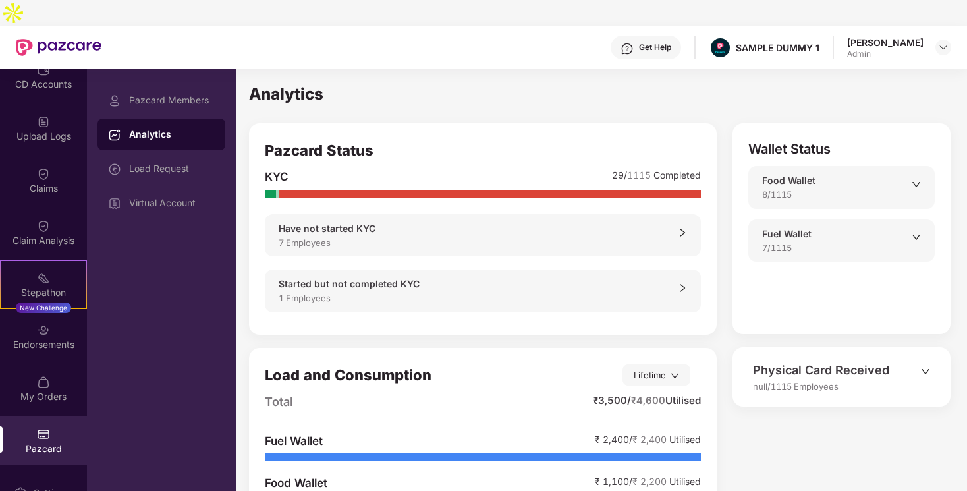
click at [909, 379] on div "null/1115 Employees" at bounding box center [837, 385] width 168 height 13
click at [927, 367] on icon "down" at bounding box center [925, 371] width 9 height 9
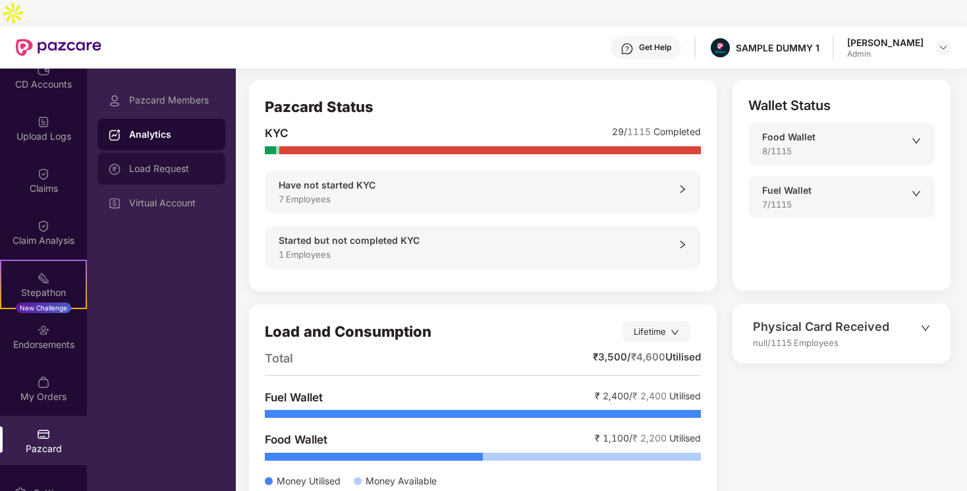
click at [188, 163] on div "Load Request" at bounding box center [172, 168] width 86 height 11
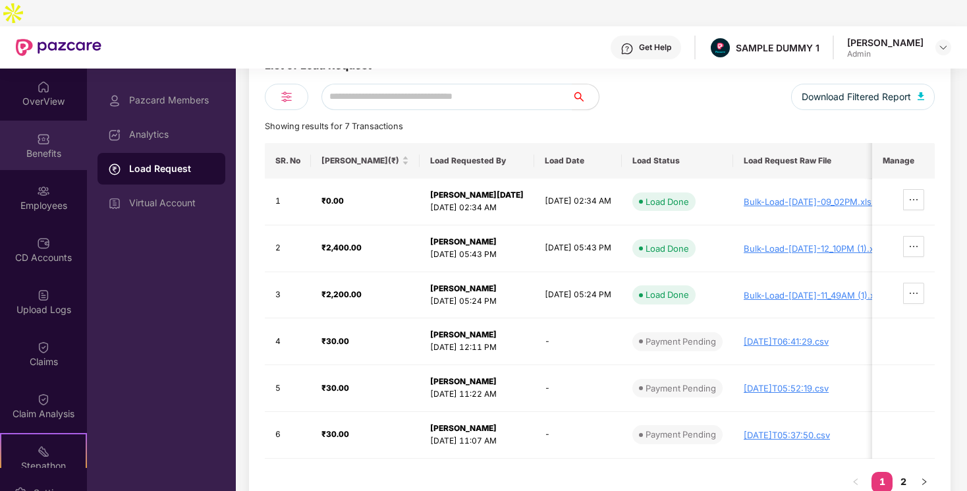
click at [45, 133] on div "Benefits" at bounding box center [43, 145] width 87 height 49
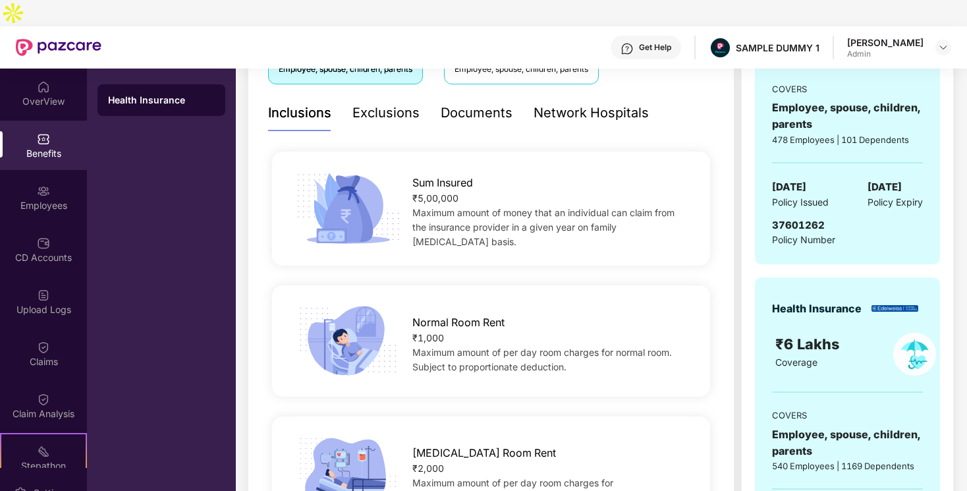
scroll to position [265, 0]
drag, startPoint x: 412, startPoint y: 163, endPoint x: 493, endPoint y: 190, distance: 85.6
click at [493, 190] on div "Sum Insured ₹5,00,000 Maximum amount of money that an individual can claim from…" at bounding box center [551, 207] width 320 height 81
click at [501, 208] on span "Maximum amount of money that an individual can claim from the insurance provide…" at bounding box center [543, 226] width 262 height 40
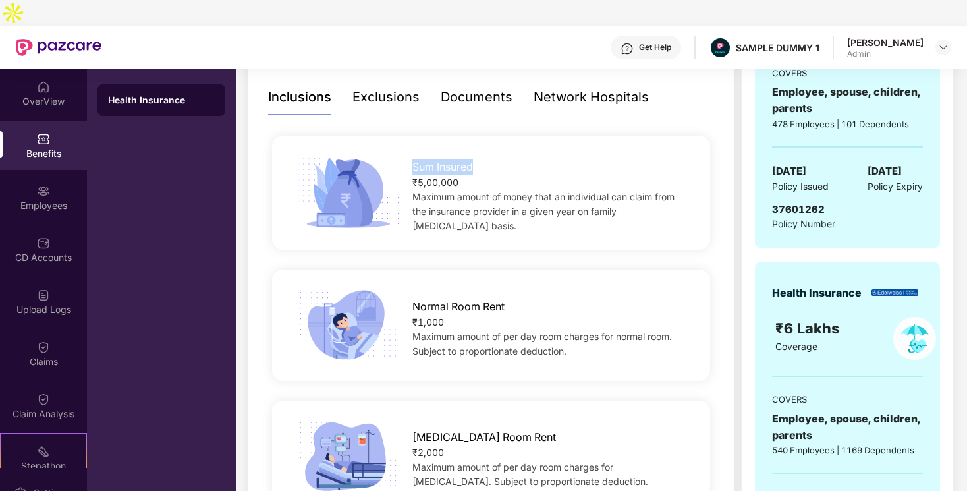
drag, startPoint x: 415, startPoint y: 145, endPoint x: 477, endPoint y: 145, distance: 61.9
click at [477, 152] on div "Sum Insured" at bounding box center [551, 163] width 278 height 23
drag, startPoint x: 412, startPoint y: 163, endPoint x: 460, endPoint y: 163, distance: 47.4
click at [460, 175] on div "₹5,00,000" at bounding box center [551, 182] width 278 height 14
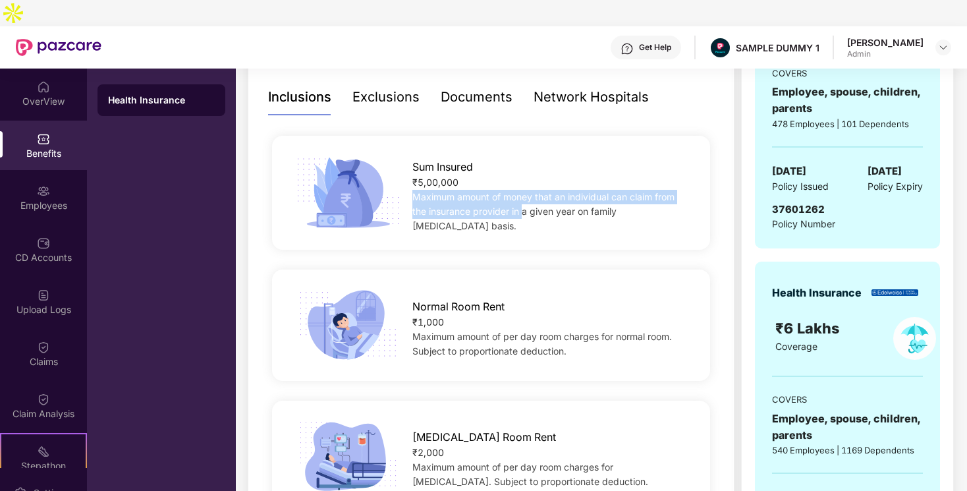
drag, startPoint x: 414, startPoint y: 177, endPoint x: 524, endPoint y: 190, distance: 111.4
click at [524, 191] on span "Maximum amount of money that an individual can claim from the insurance provide…" at bounding box center [543, 211] width 262 height 40
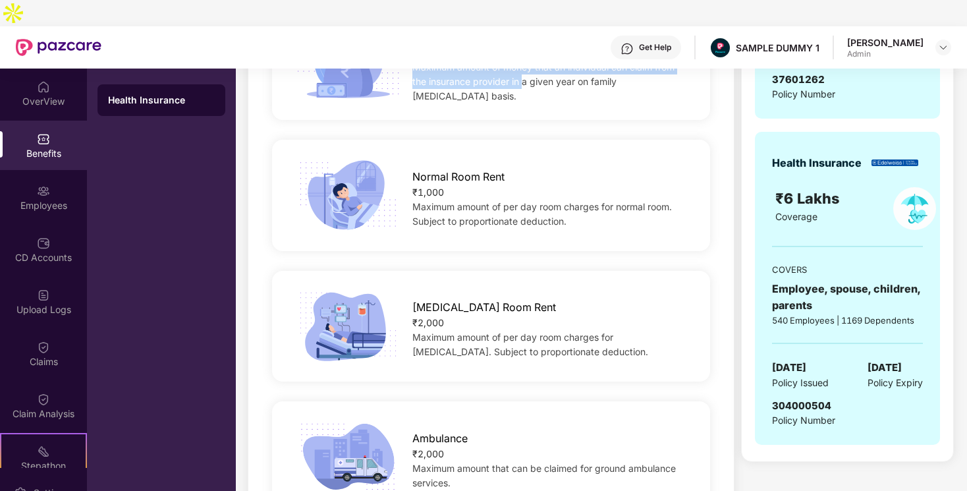
scroll to position [279, 0]
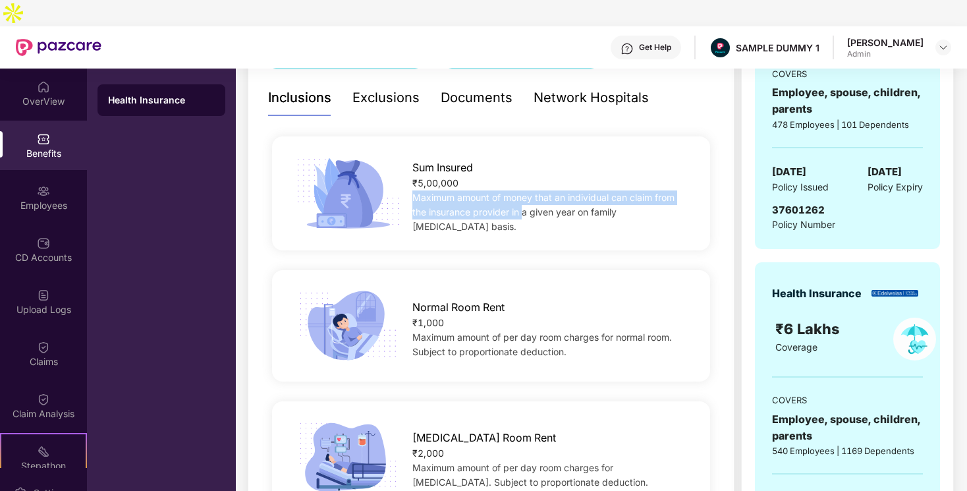
click at [367, 88] on div "Exclusions" at bounding box center [385, 98] width 67 height 20
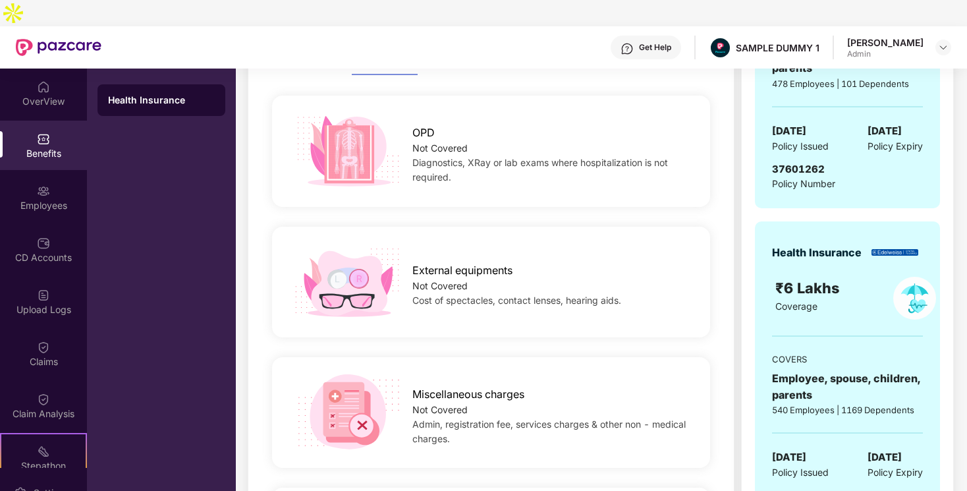
scroll to position [216, 0]
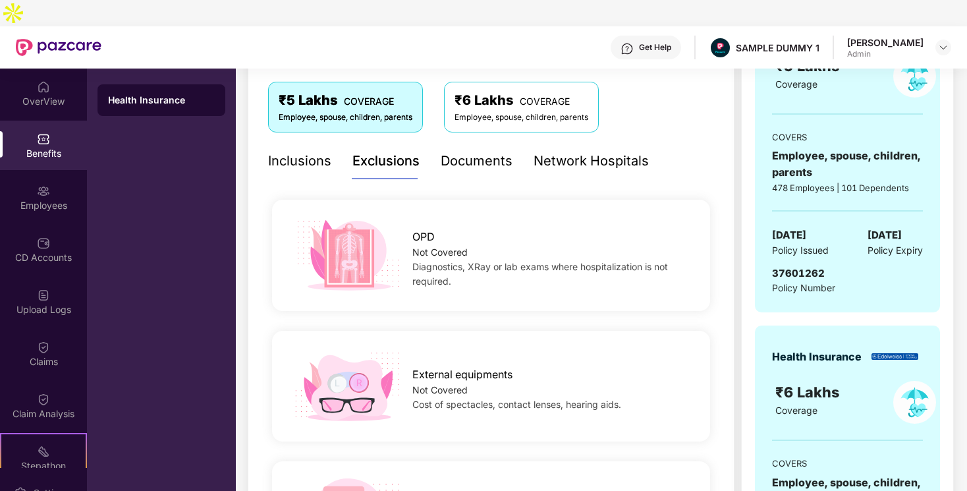
click at [570, 151] on div "Network Hospitals" at bounding box center [590, 161] width 115 height 20
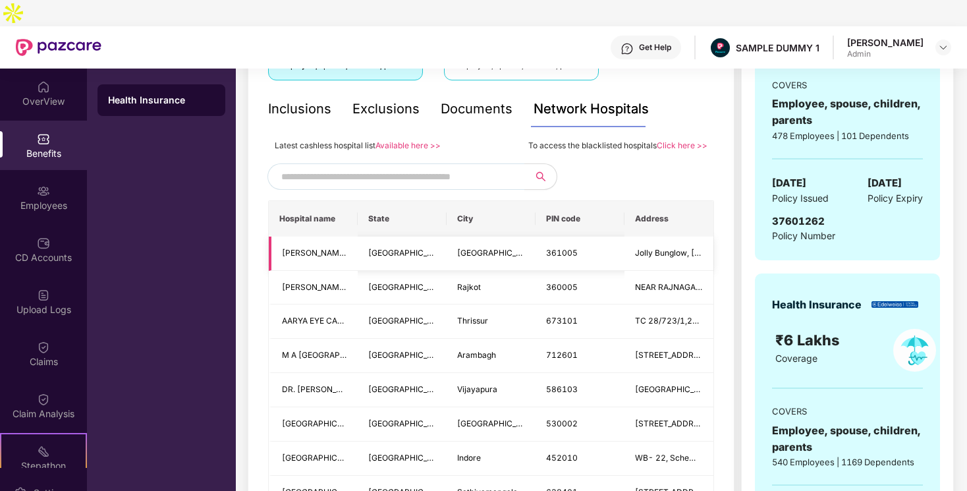
scroll to position [251, 0]
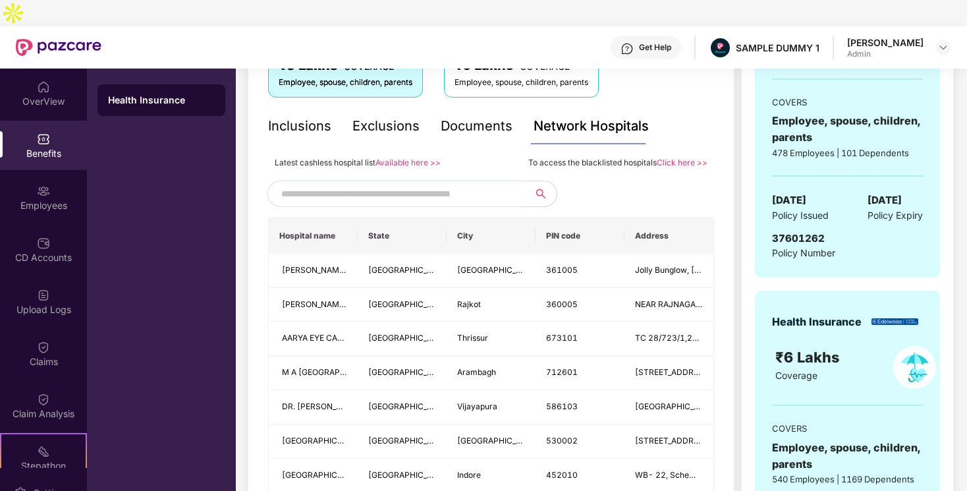
click at [429, 184] on input "text" at bounding box center [393, 194] width 225 height 20
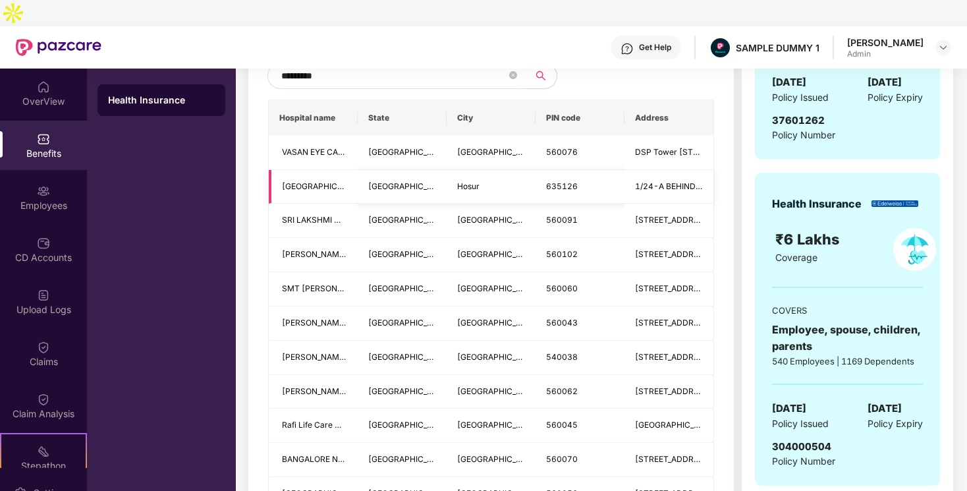
scroll to position [373, 0]
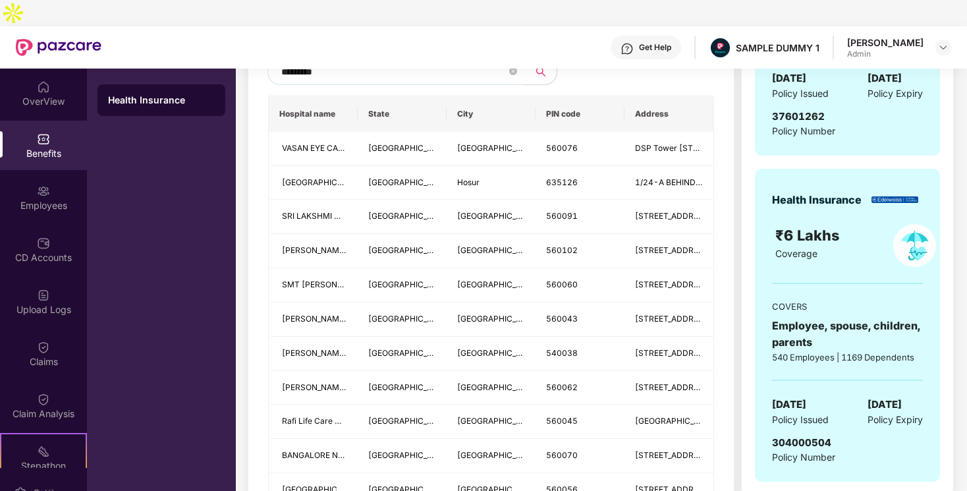
type input "*********"
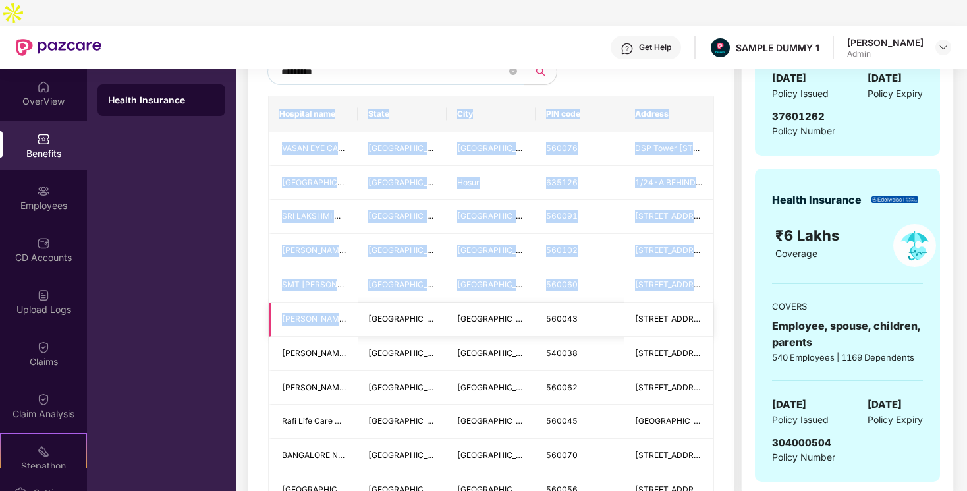
drag, startPoint x: 258, startPoint y: 112, endPoint x: 403, endPoint y: 288, distance: 228.3
click at [227, 247] on div "Health Insurance" at bounding box center [161, 292] width 149 height 449
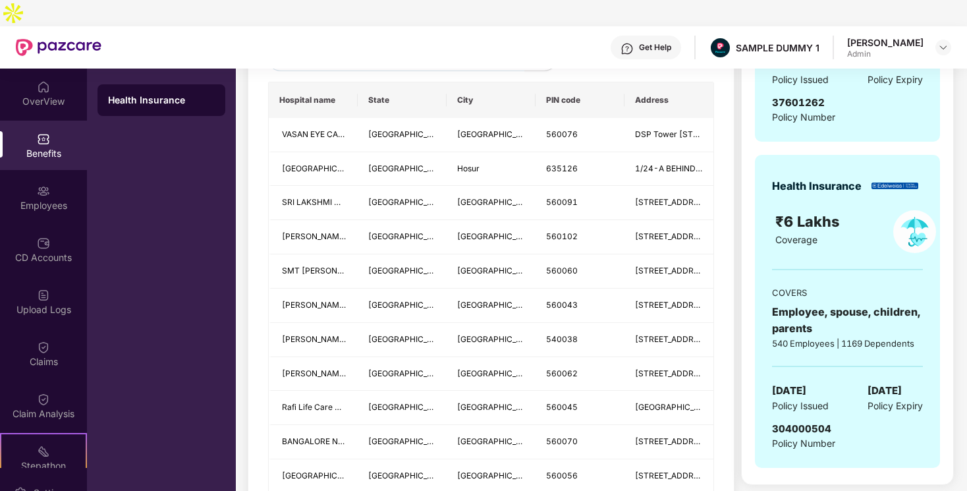
scroll to position [282, 0]
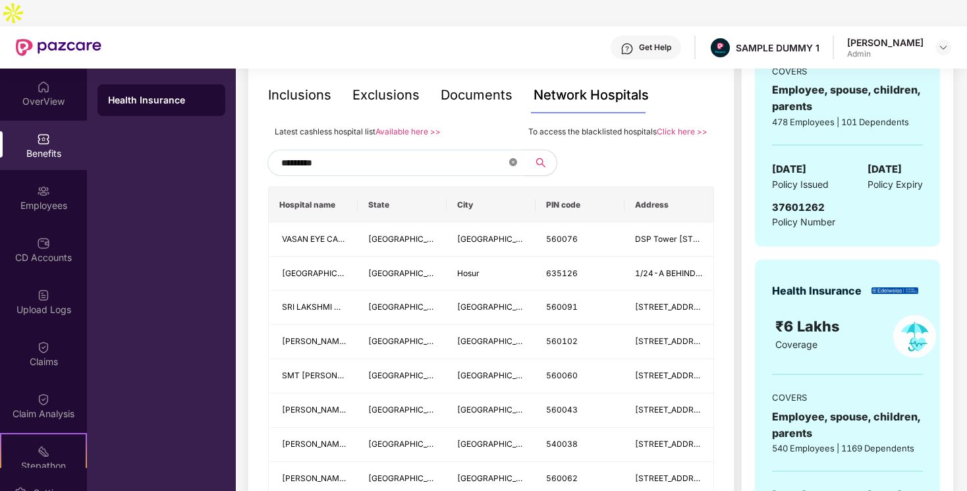
click at [512, 158] on icon "close-circle" at bounding box center [513, 162] width 8 height 8
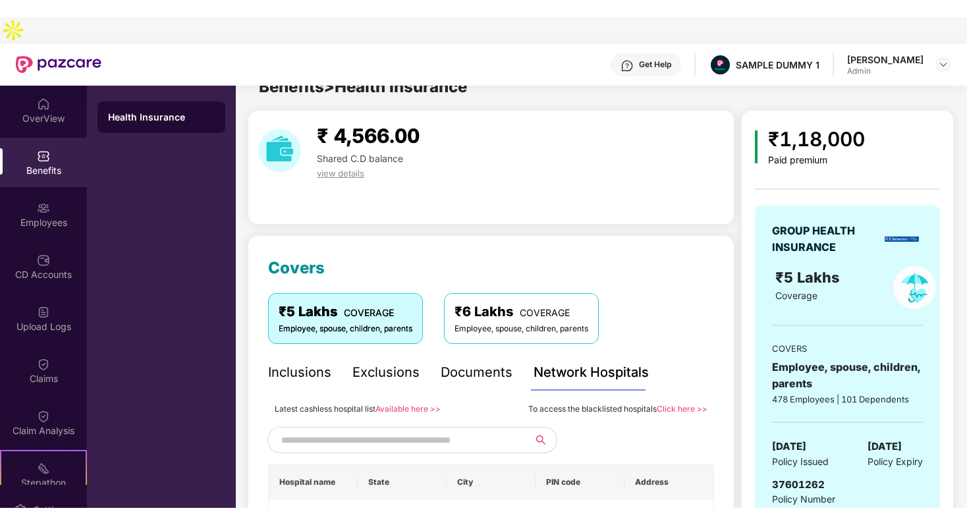
scroll to position [0, 0]
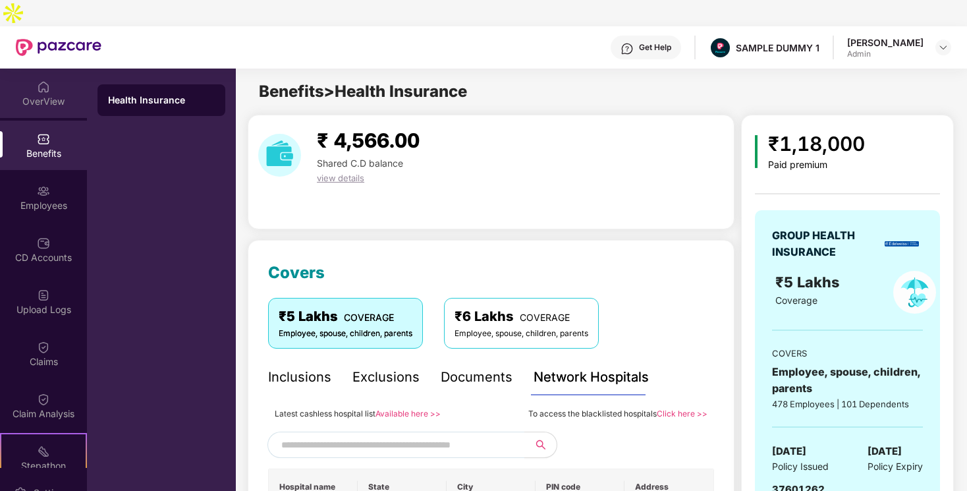
click at [50, 95] on div "OverView" at bounding box center [43, 101] width 87 height 13
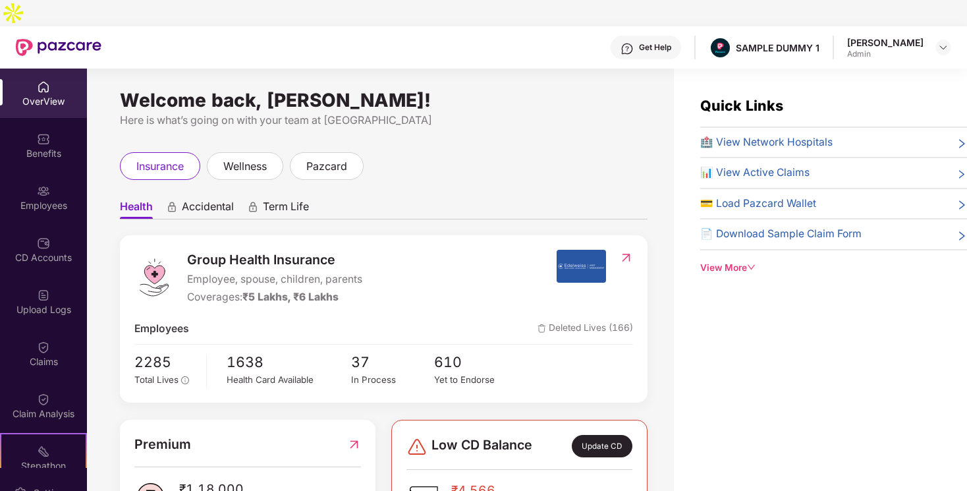
click at [211, 200] on span "Accidental" at bounding box center [208, 209] width 52 height 19
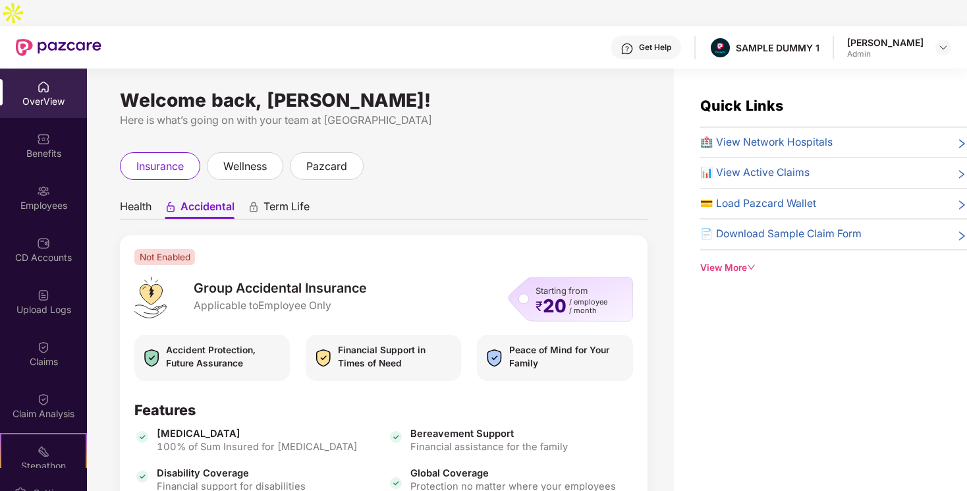
click at [273, 200] on span "Term Life" at bounding box center [286, 209] width 46 height 19
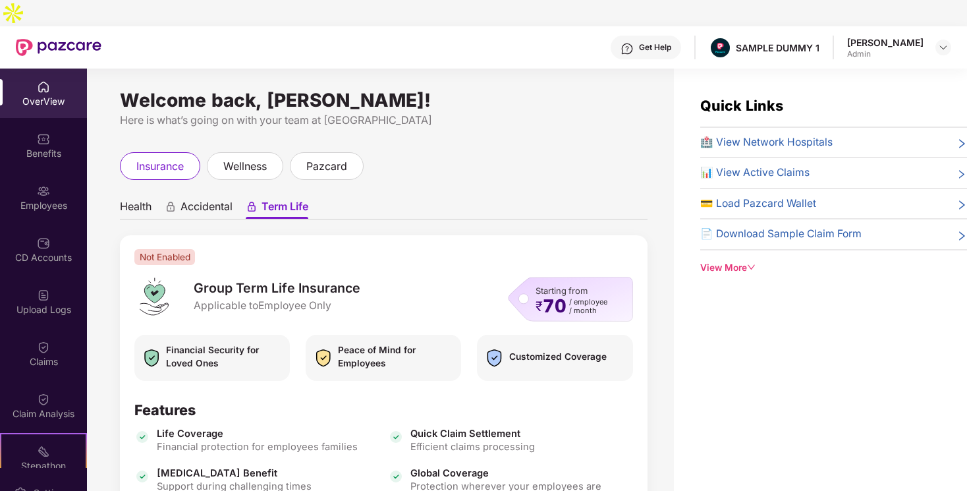
click at [144, 200] on span "Health" at bounding box center [136, 209] width 32 height 19
